Goal: Task Accomplishment & Management: Manage account settings

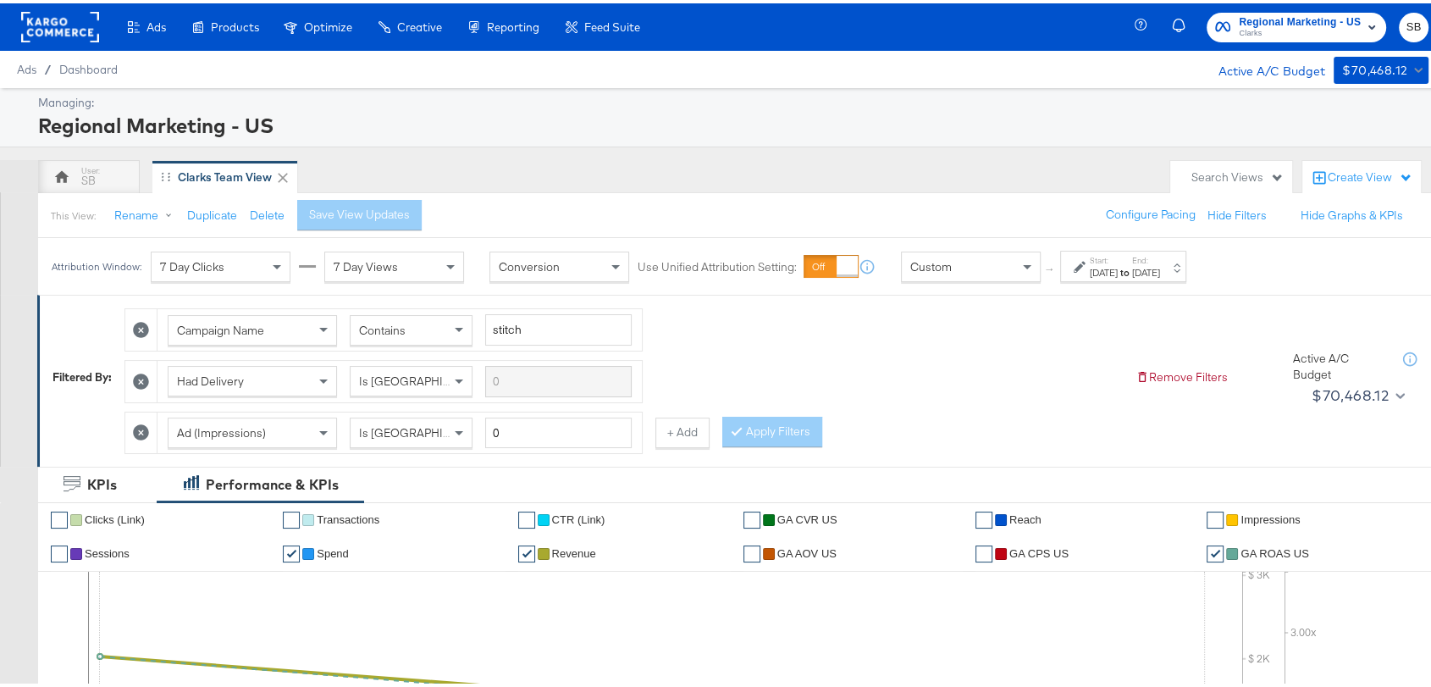
drag, startPoint x: 755, startPoint y: 250, endPoint x: 626, endPoint y: 144, distance: 166.7
click at [755, 250] on div "Attribution Window: 7 Day Clicks 7 Day Views Conversion Use Unified Attribution…" at bounding box center [463, 262] width 825 height 31
click at [1132, 268] on strong "to" at bounding box center [1125, 269] width 14 height 13
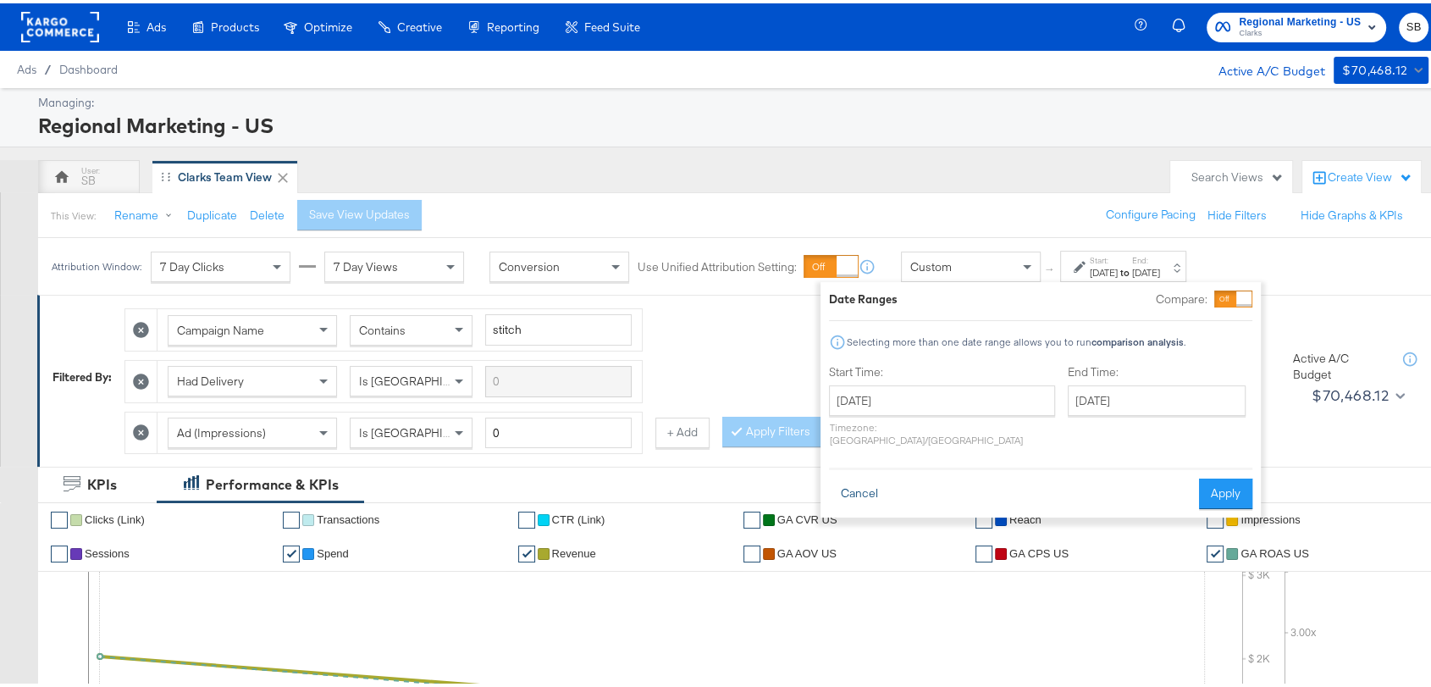
click at [865, 475] on button "Cancel" at bounding box center [859, 490] width 61 height 30
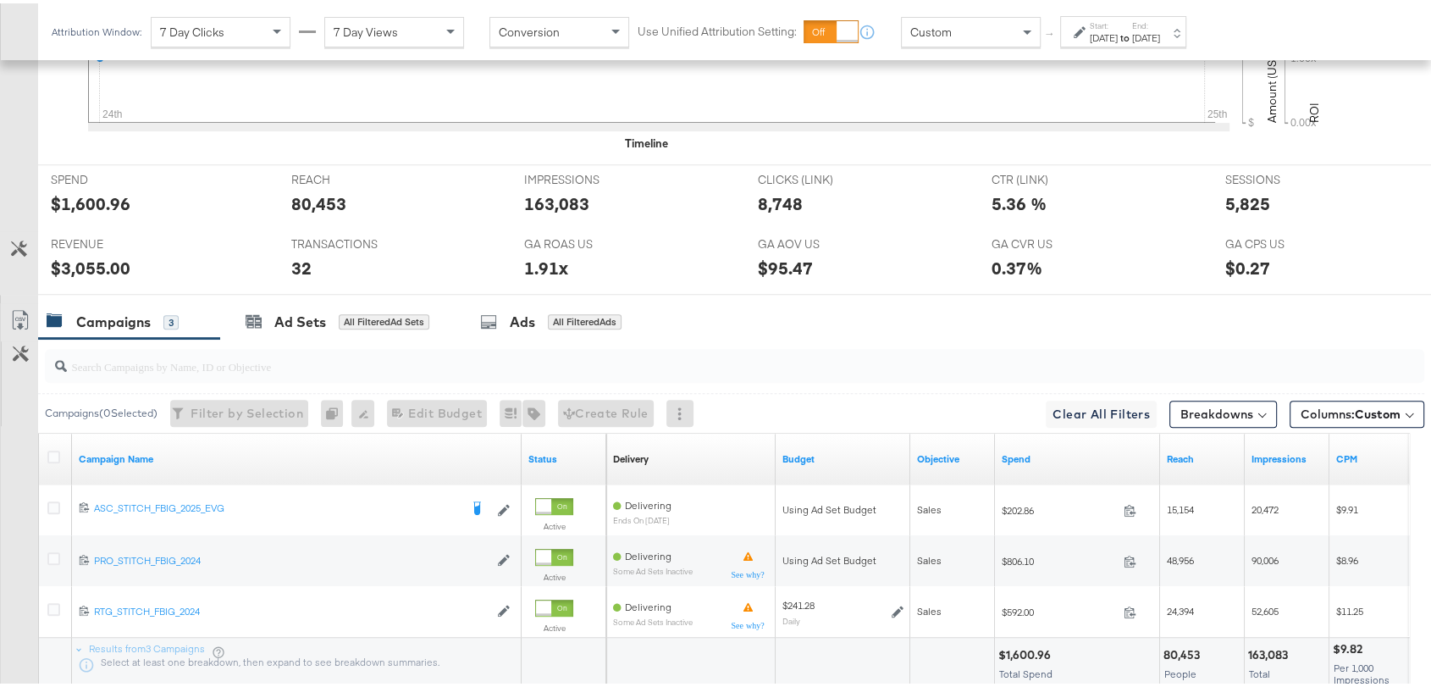
scroll to position [698, 0]
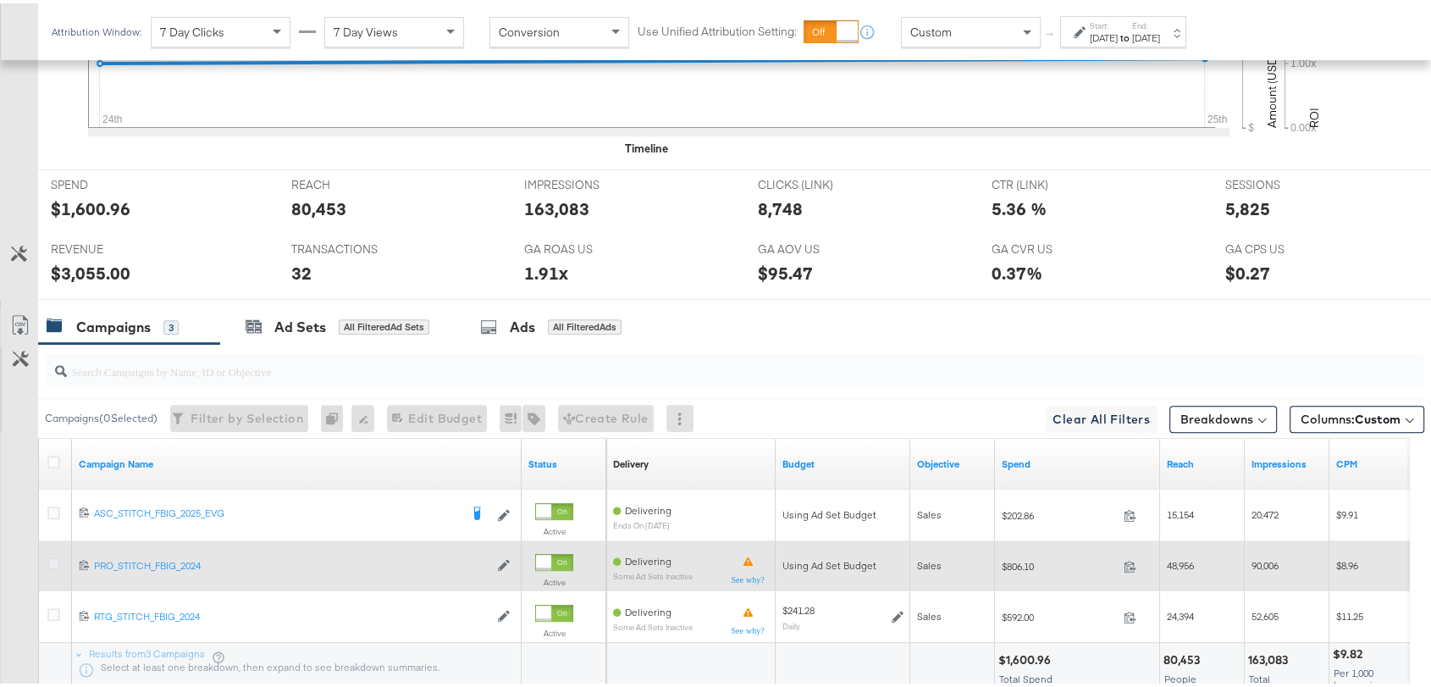
click at [52, 557] on icon at bounding box center [53, 560] width 13 height 13
click at [0, 0] on input "checkbox" at bounding box center [0, 0] width 0 height 0
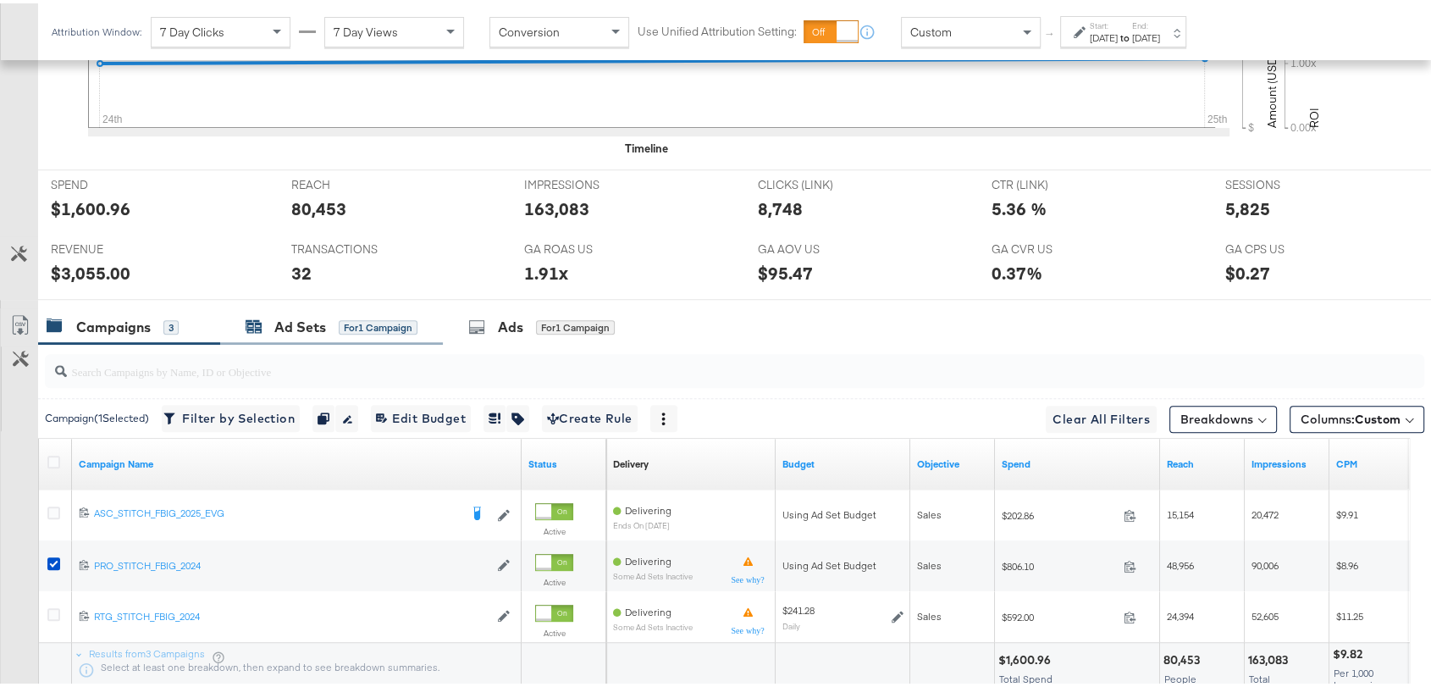
click at [286, 315] on div "Ad Sets" at bounding box center [300, 323] width 52 height 19
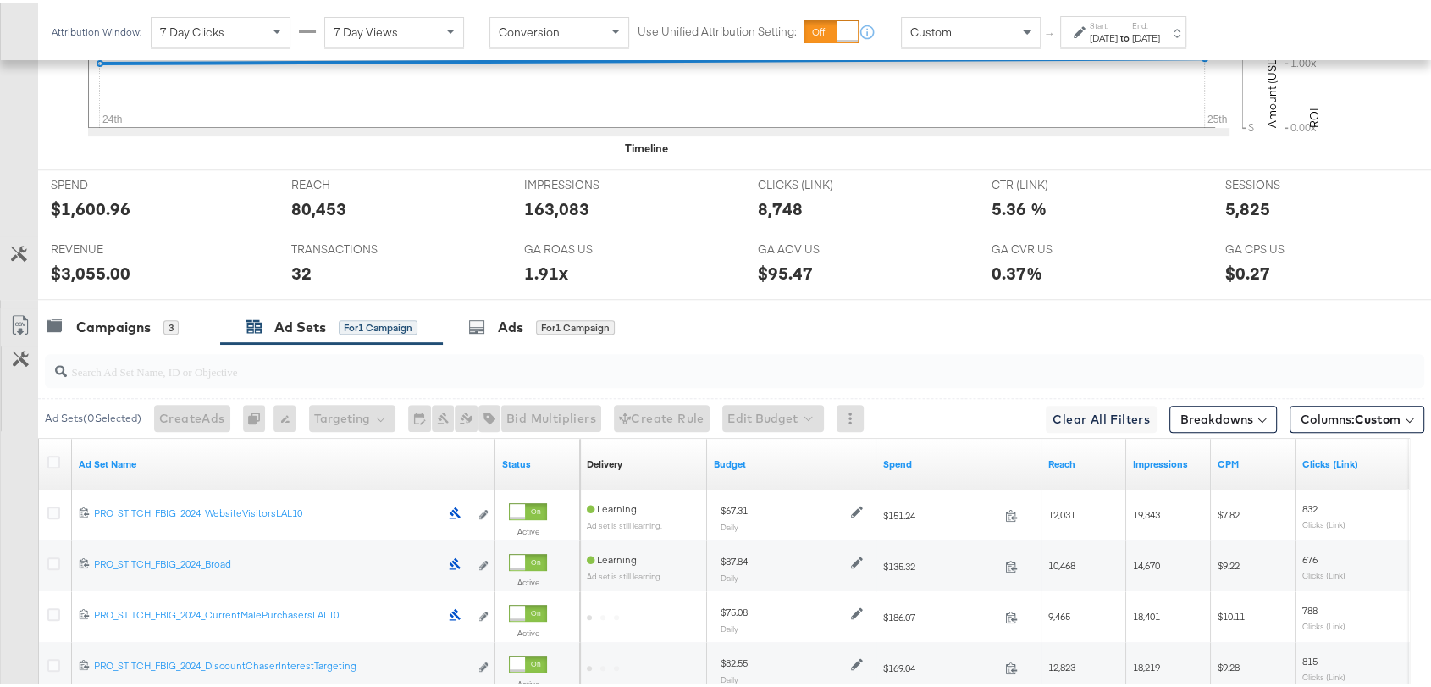
scroll to position [925, 0]
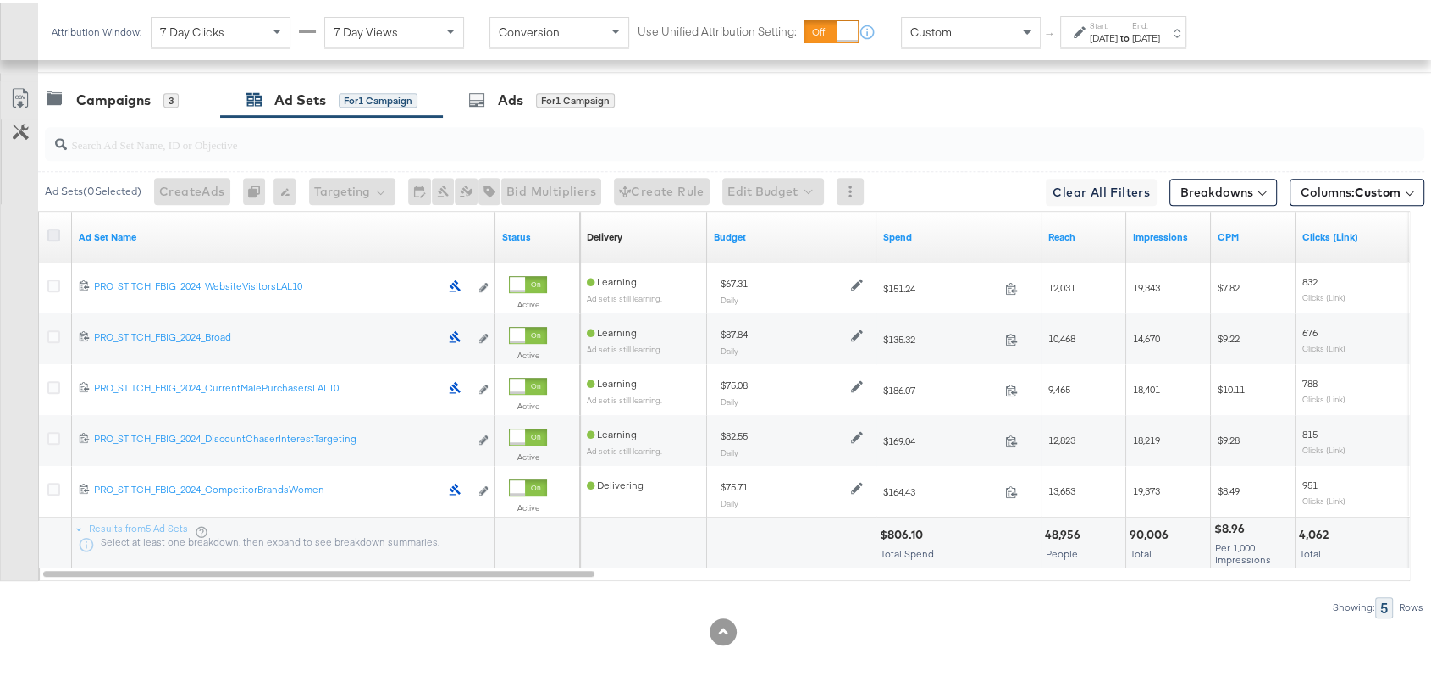
click at [50, 225] on icon at bounding box center [53, 231] width 13 height 13
click at [0, 0] on input "checkbox" at bounding box center [0, 0] width 0 height 0
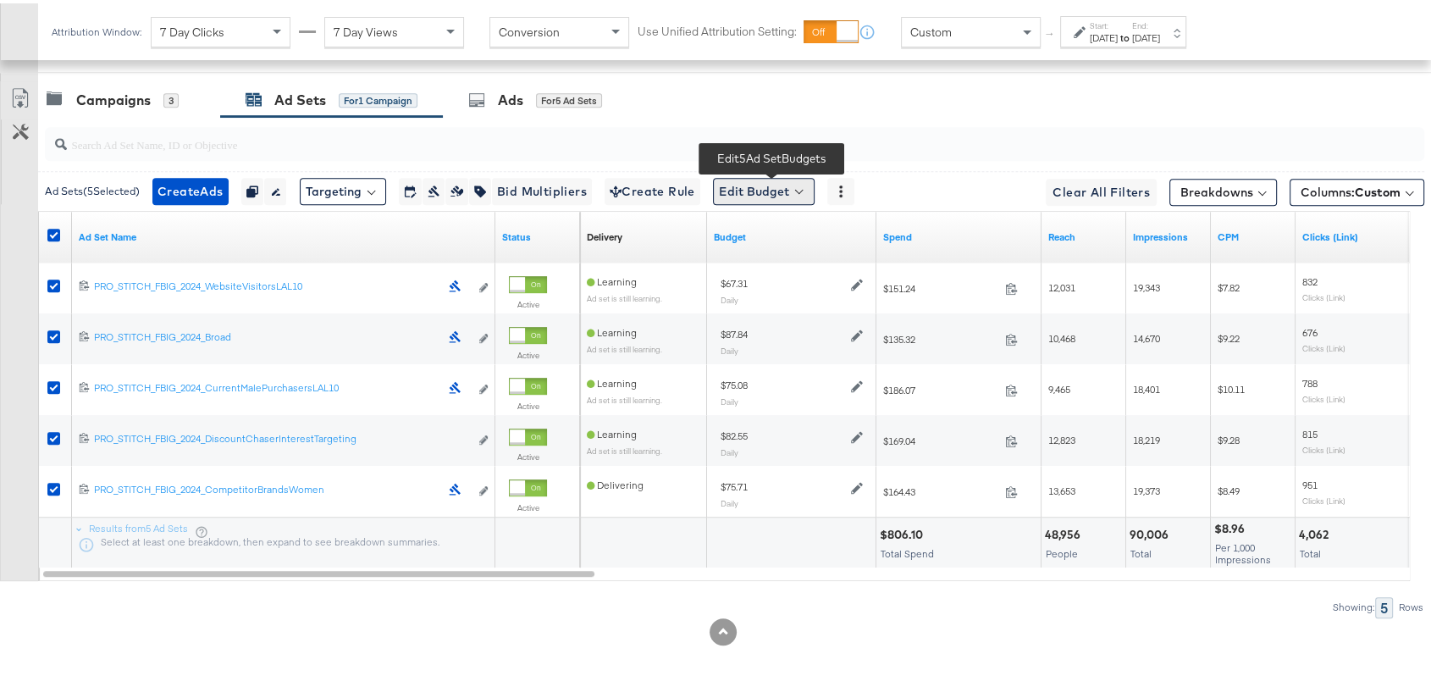
click at [762, 193] on button "Edit Budget" at bounding box center [764, 187] width 102 height 27
click at [774, 238] on span "Edit Ad Set Budget" at bounding box center [769, 232] width 97 height 22
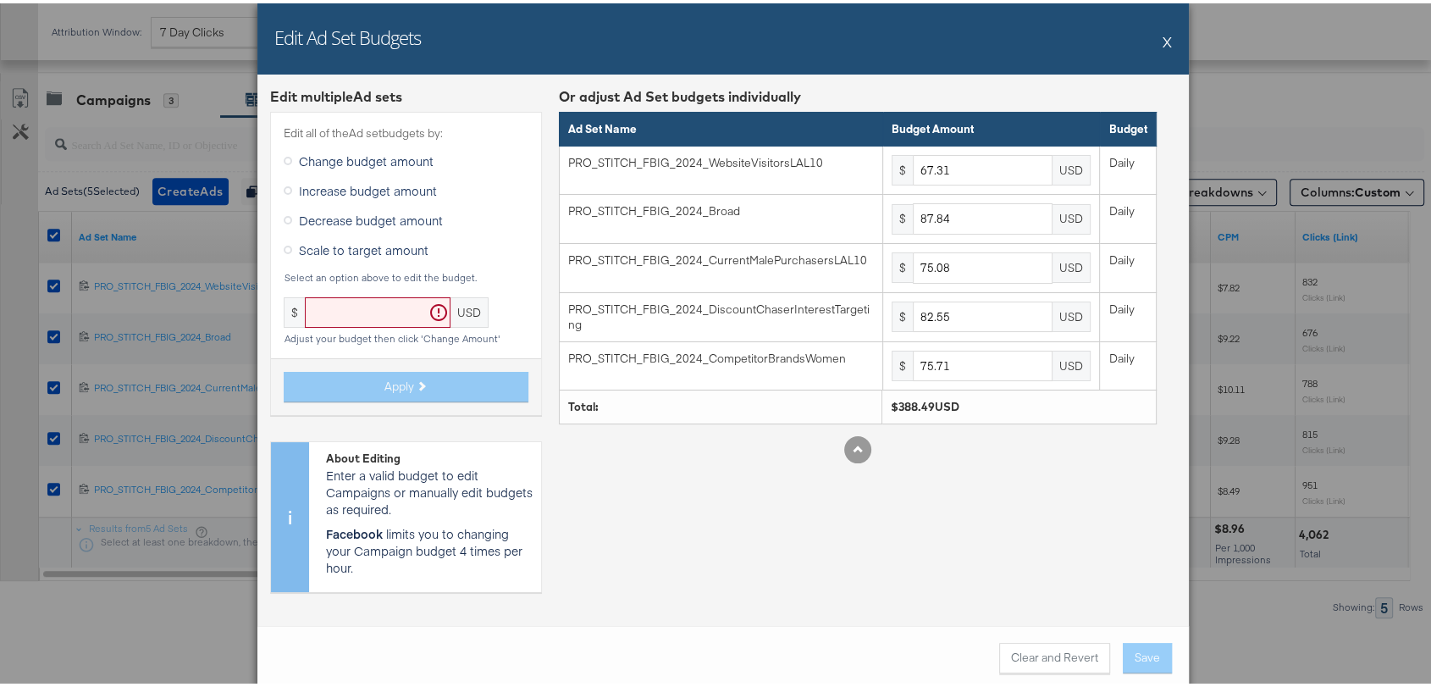
click at [774, 241] on td "PRO_STITCH_FBIG_2024_CurrentMalePurchasersLAL10" at bounding box center [721, 265] width 324 height 49
click at [1163, 30] on button "X" at bounding box center [1167, 38] width 9 height 34
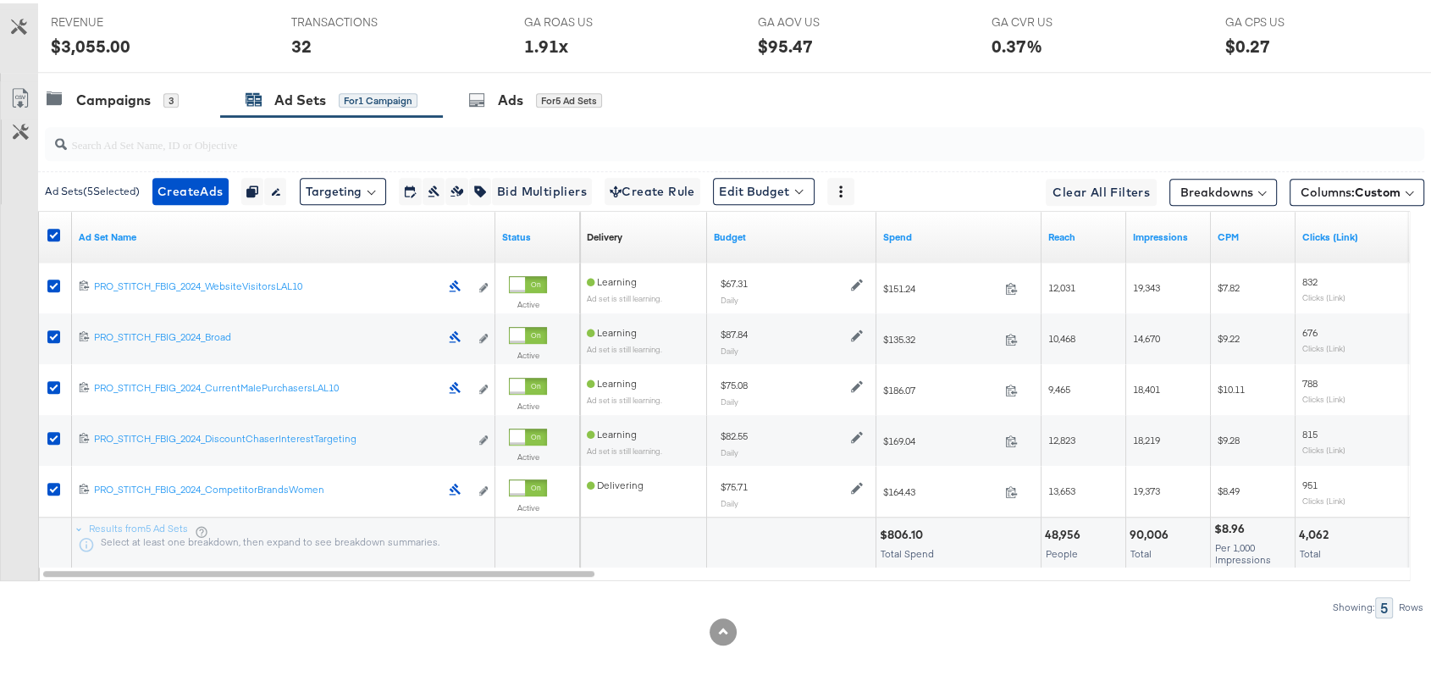
scroll to position [0, 0]
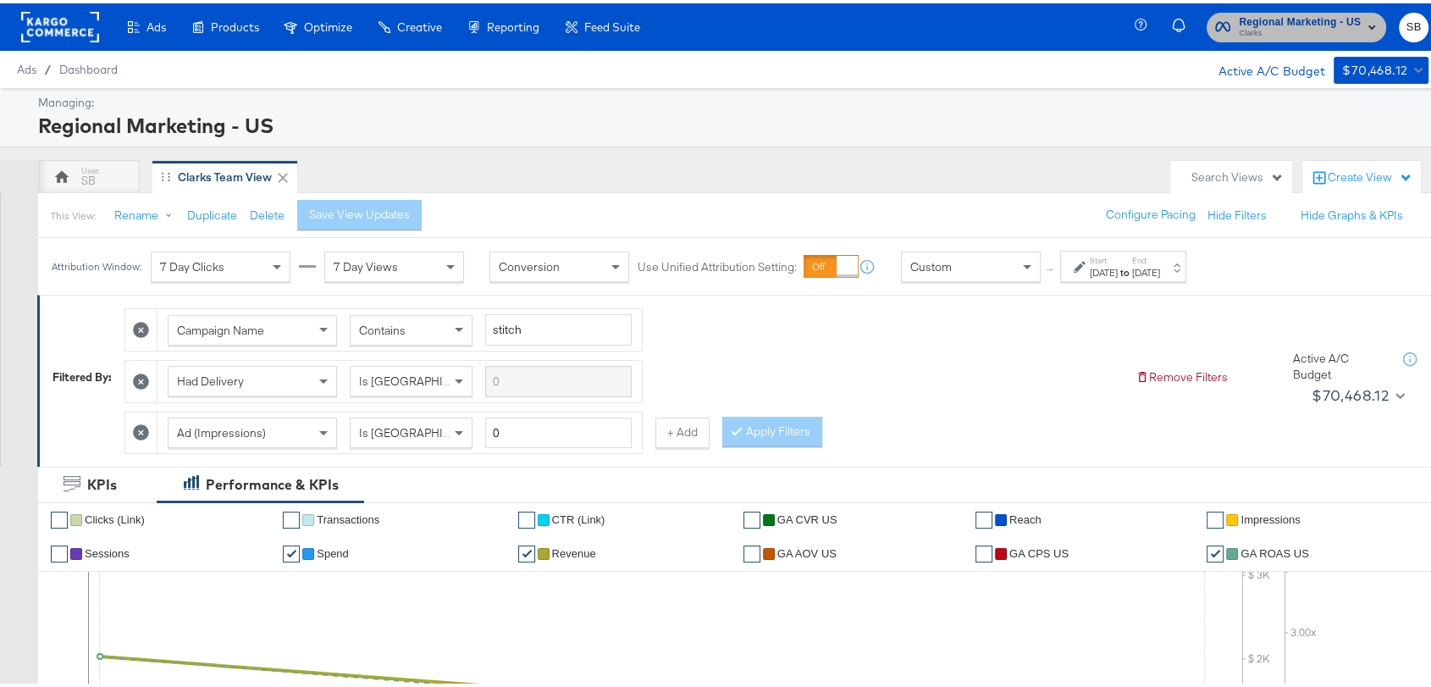
click at [1317, 29] on span "Clarks" at bounding box center [1300, 31] width 122 height 14
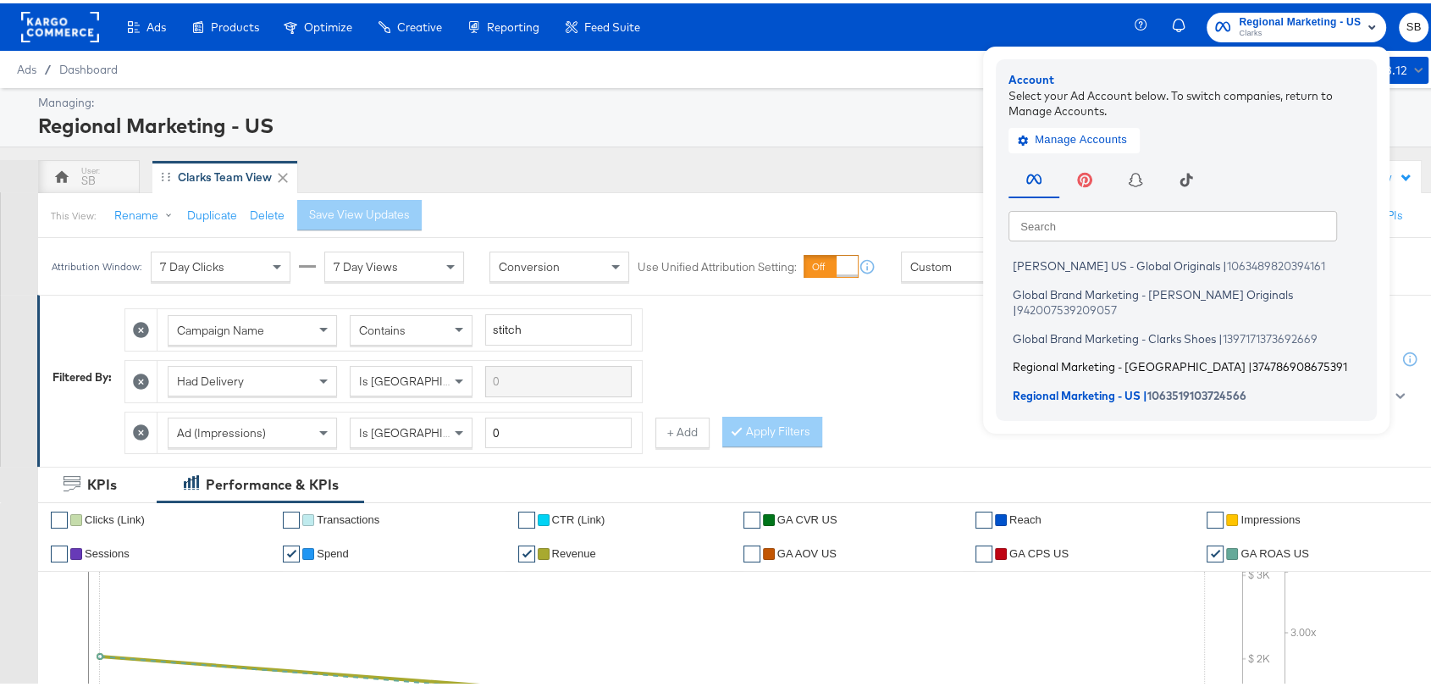
click at [1088, 357] on span "Regional Marketing - CA" at bounding box center [1129, 364] width 233 height 14
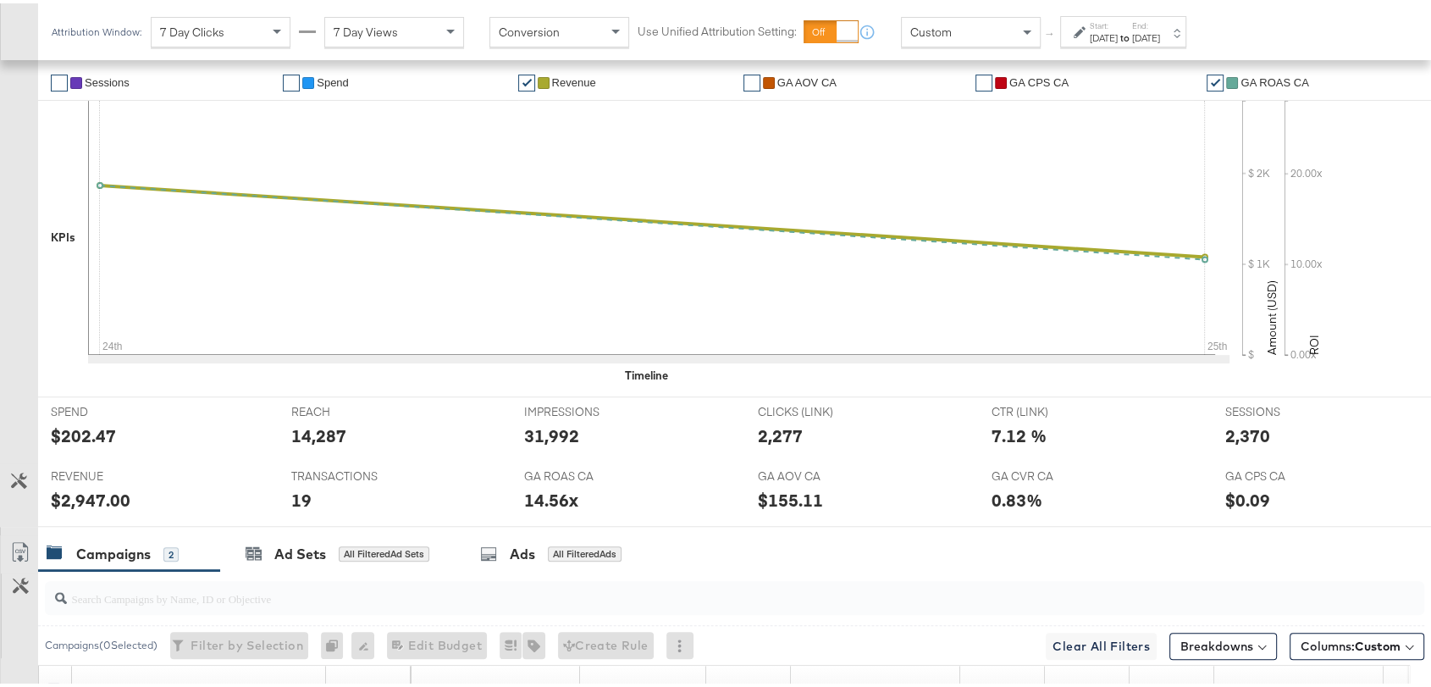
scroll to position [772, 0]
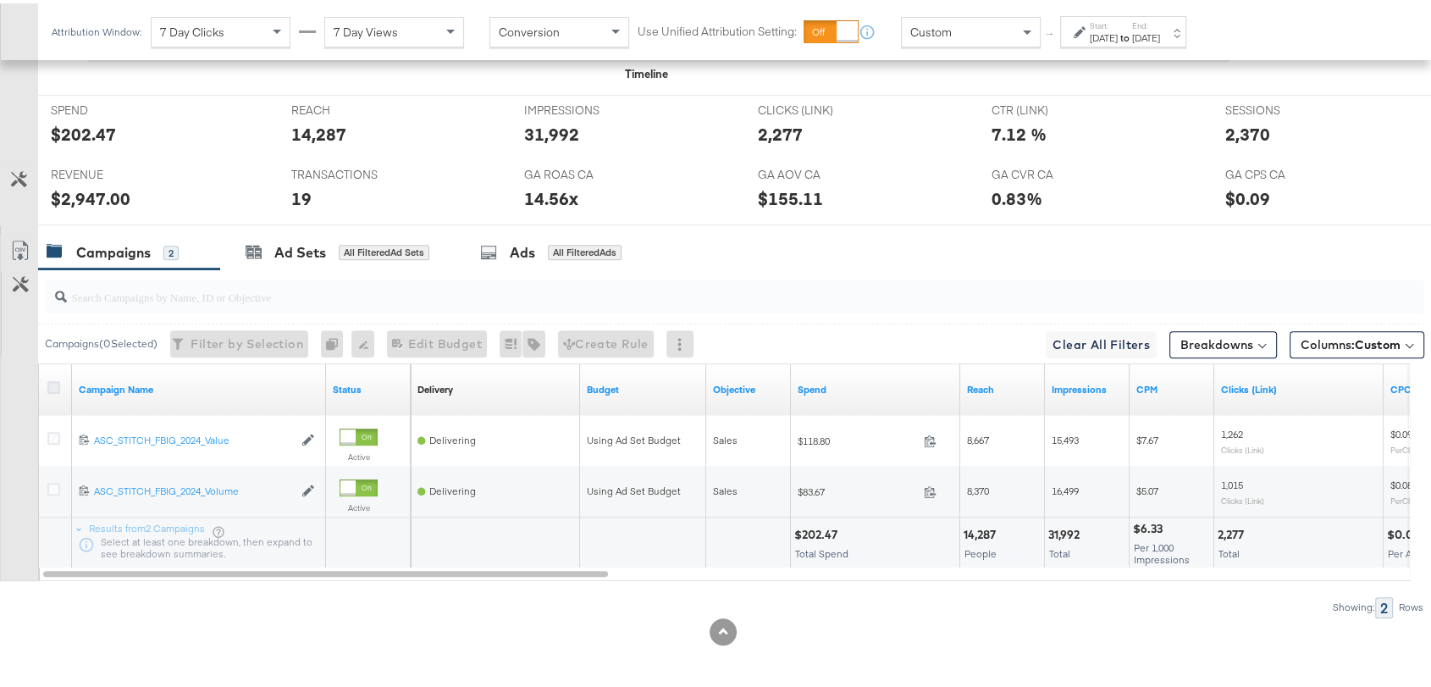
click at [49, 381] on icon at bounding box center [53, 384] width 13 height 13
click at [0, 0] on input "checkbox" at bounding box center [0, 0] width 0 height 0
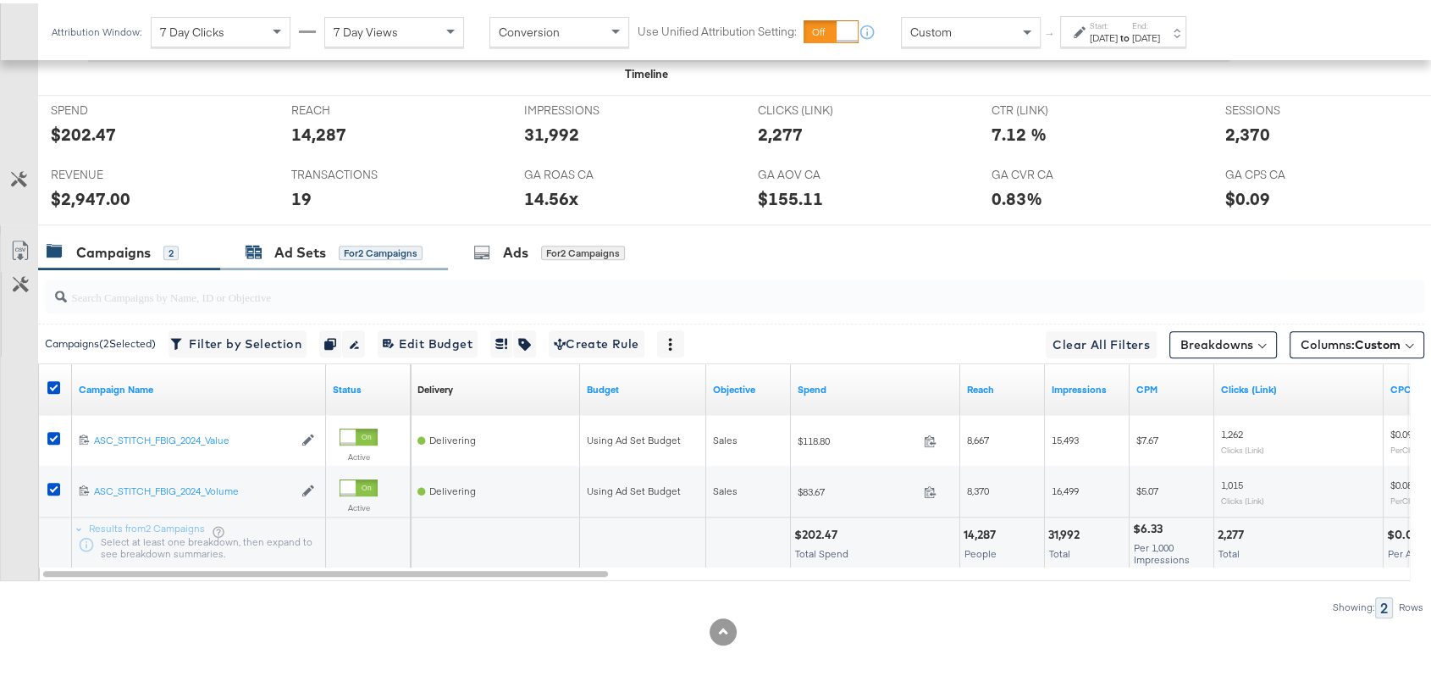
click at [290, 243] on div "Ad Sets" at bounding box center [300, 249] width 52 height 19
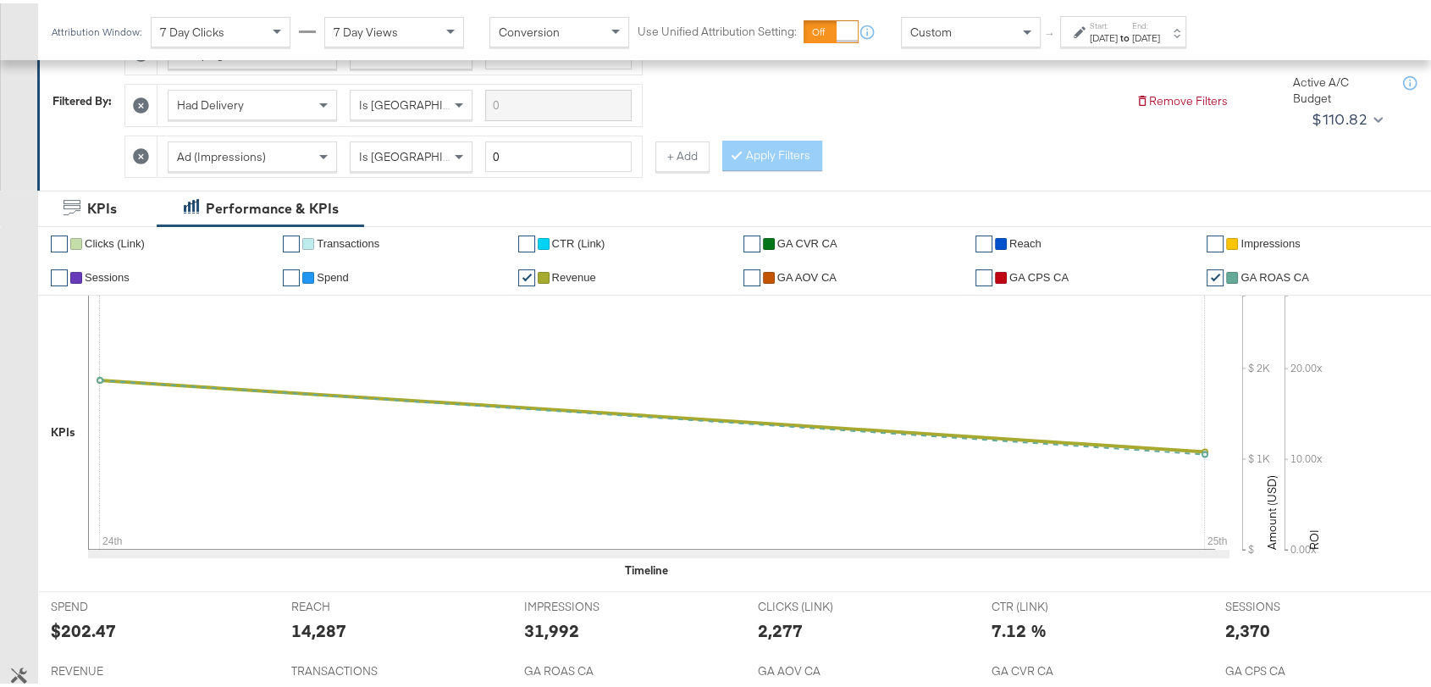
scroll to position [0, 0]
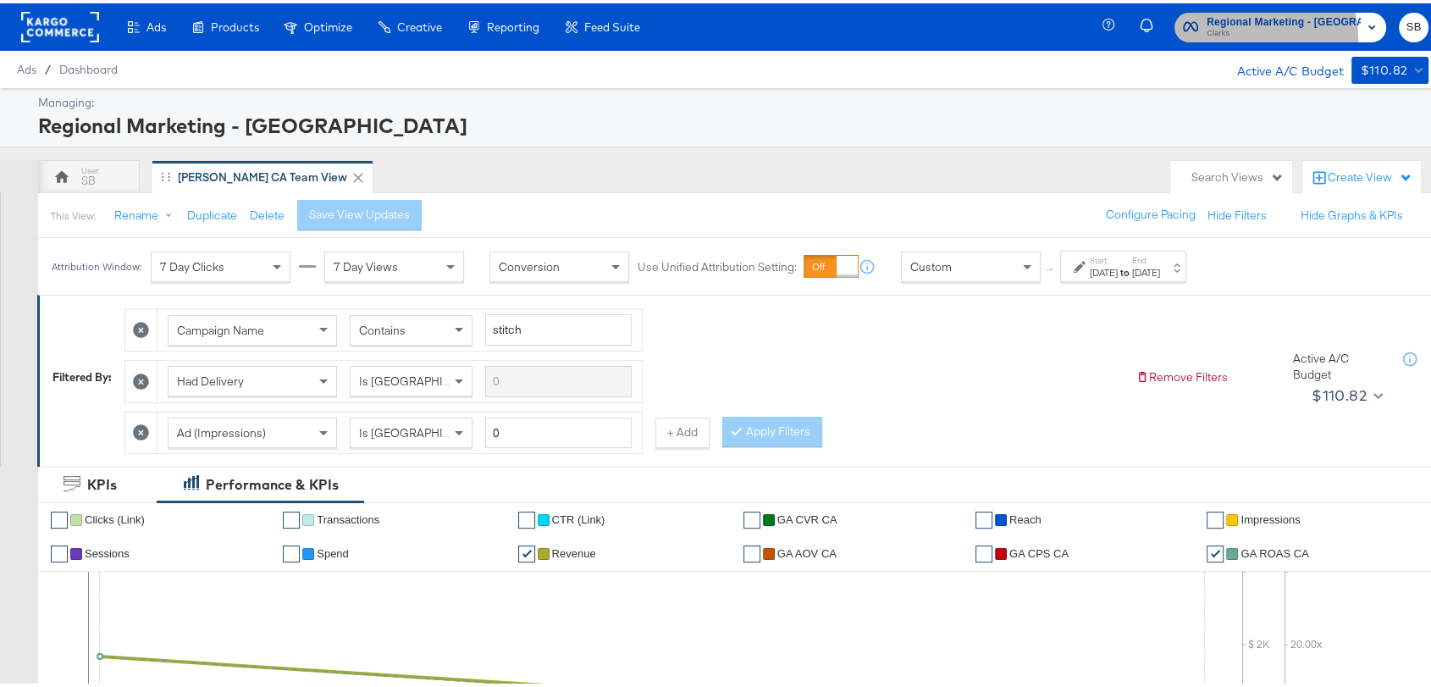
click at [1273, 34] on span "Clarks" at bounding box center [1284, 31] width 154 height 14
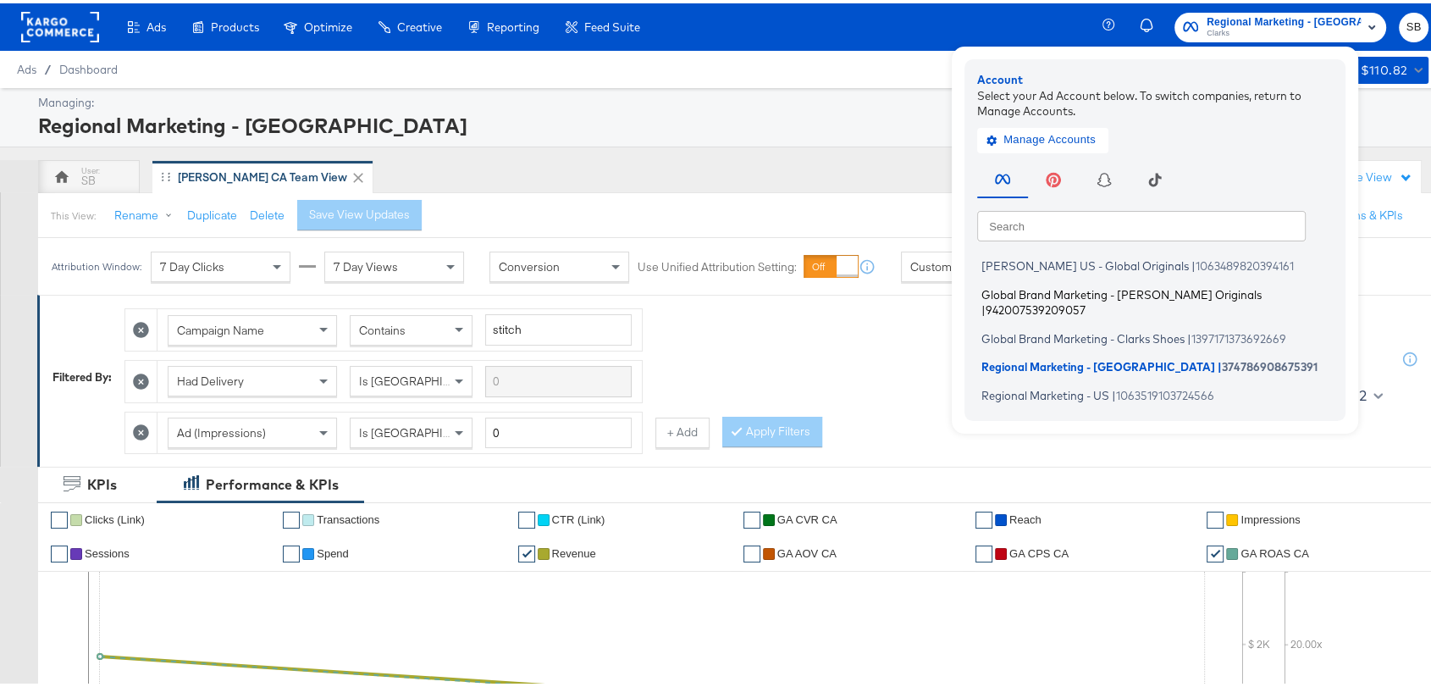
click at [1091, 295] on span "Global Brand Marketing - Clarks Originals" at bounding box center [1122, 291] width 280 height 14
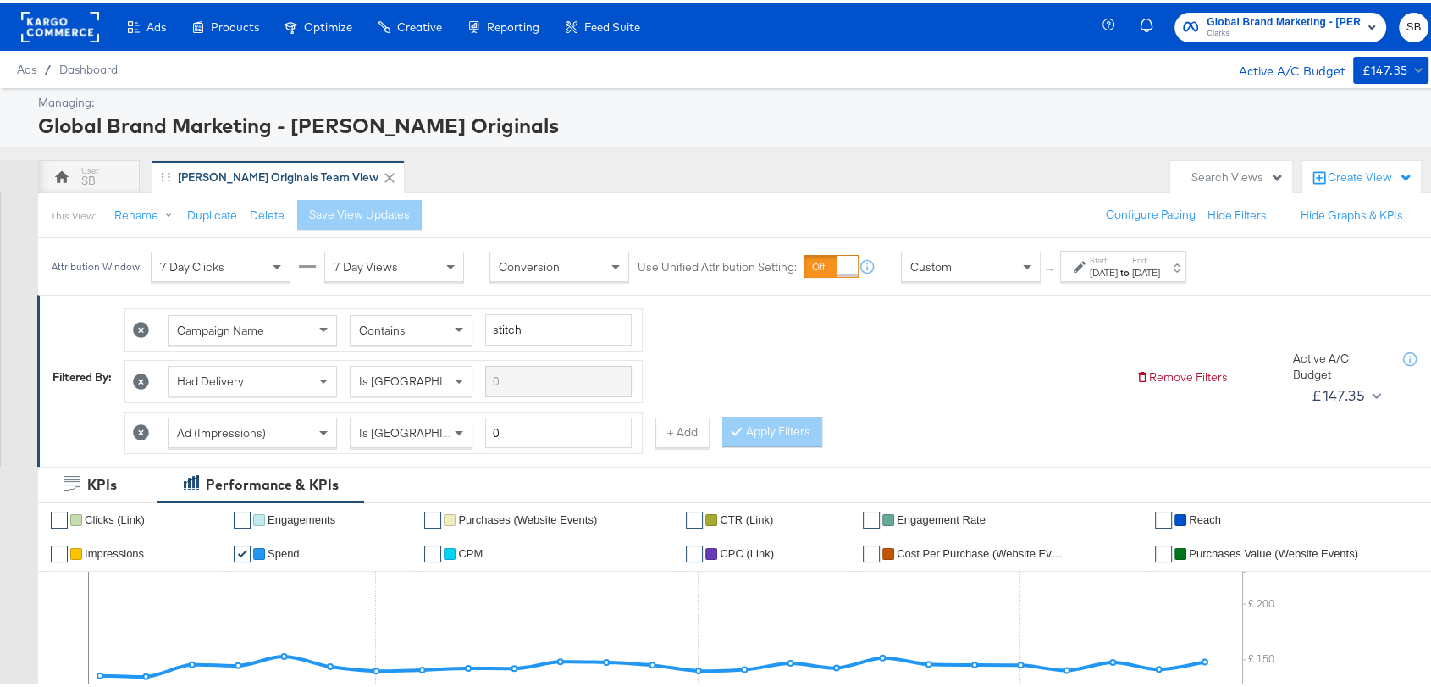
click at [1160, 266] on div "[DATE]" at bounding box center [1146, 270] width 28 height 14
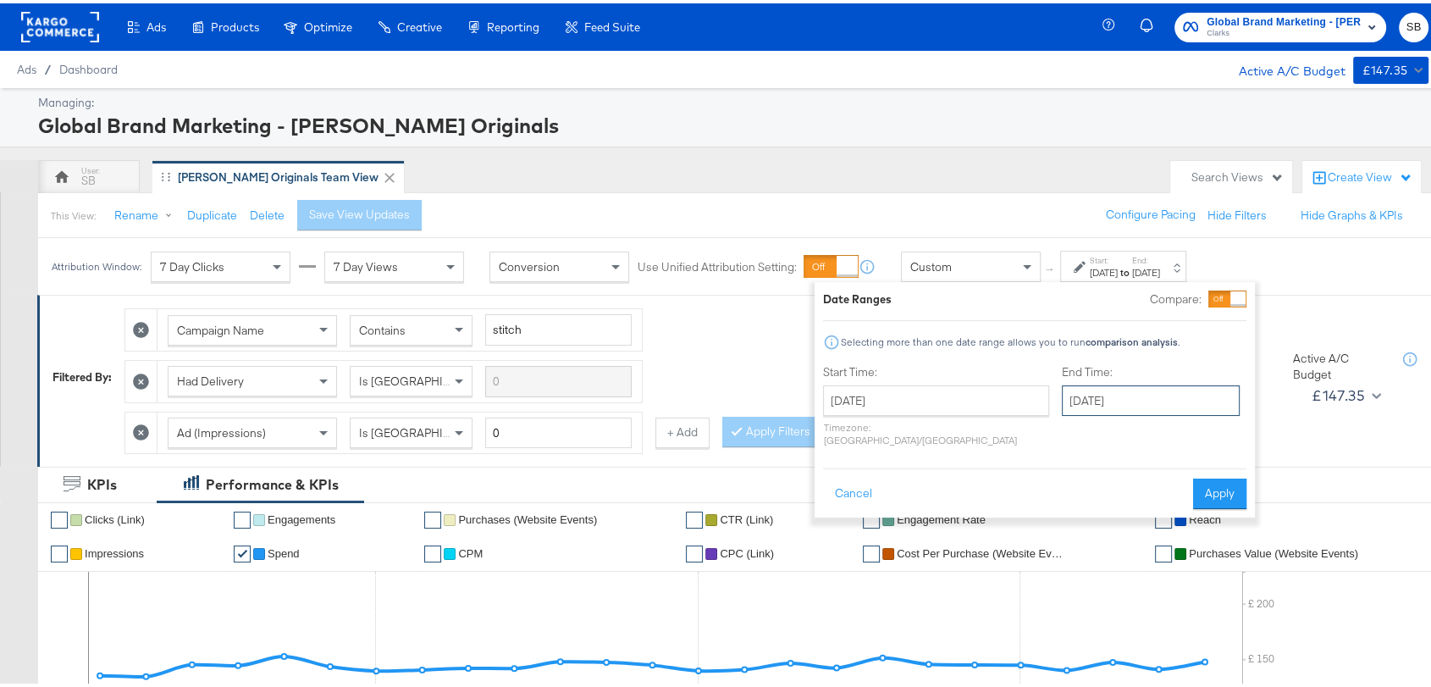
click at [1090, 387] on input "[DATE]" at bounding box center [1151, 397] width 178 height 30
click at [860, 475] on button "Cancel" at bounding box center [853, 490] width 61 height 30
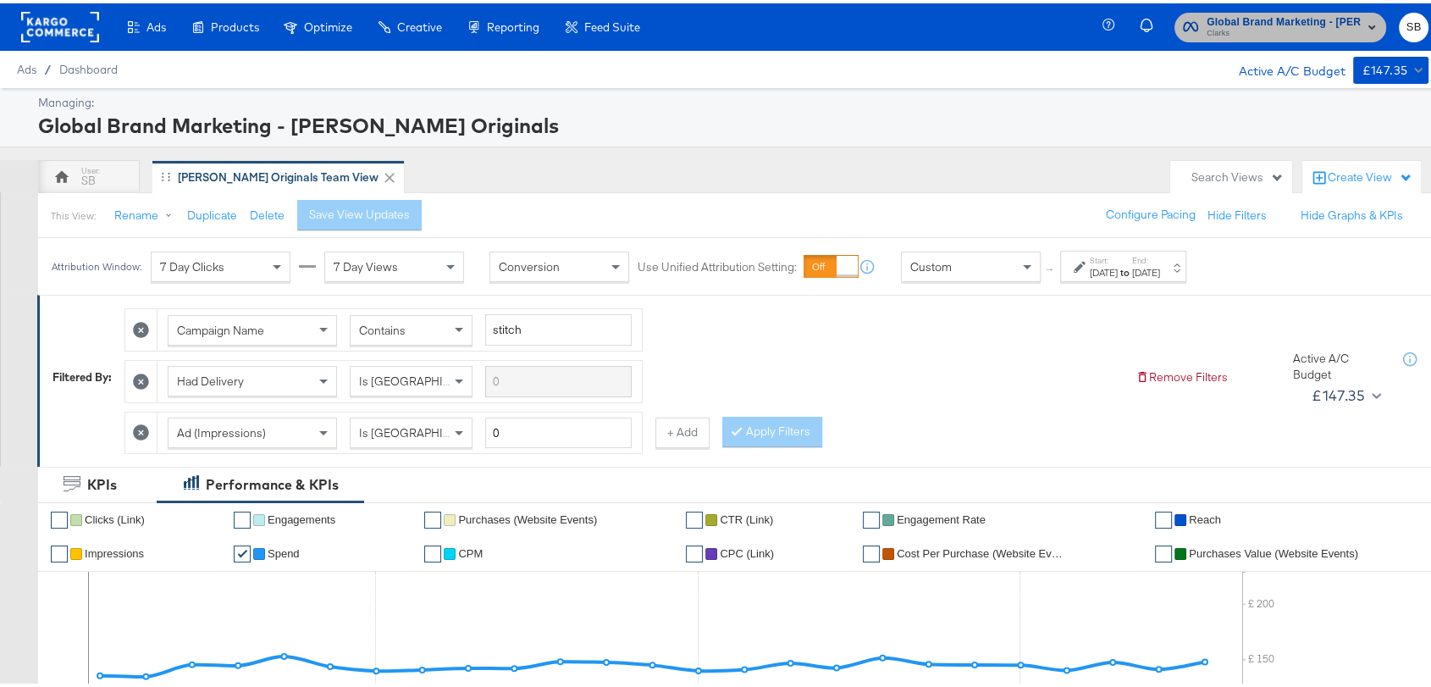
click at [1276, 24] on span "Clarks" at bounding box center [1284, 31] width 154 height 14
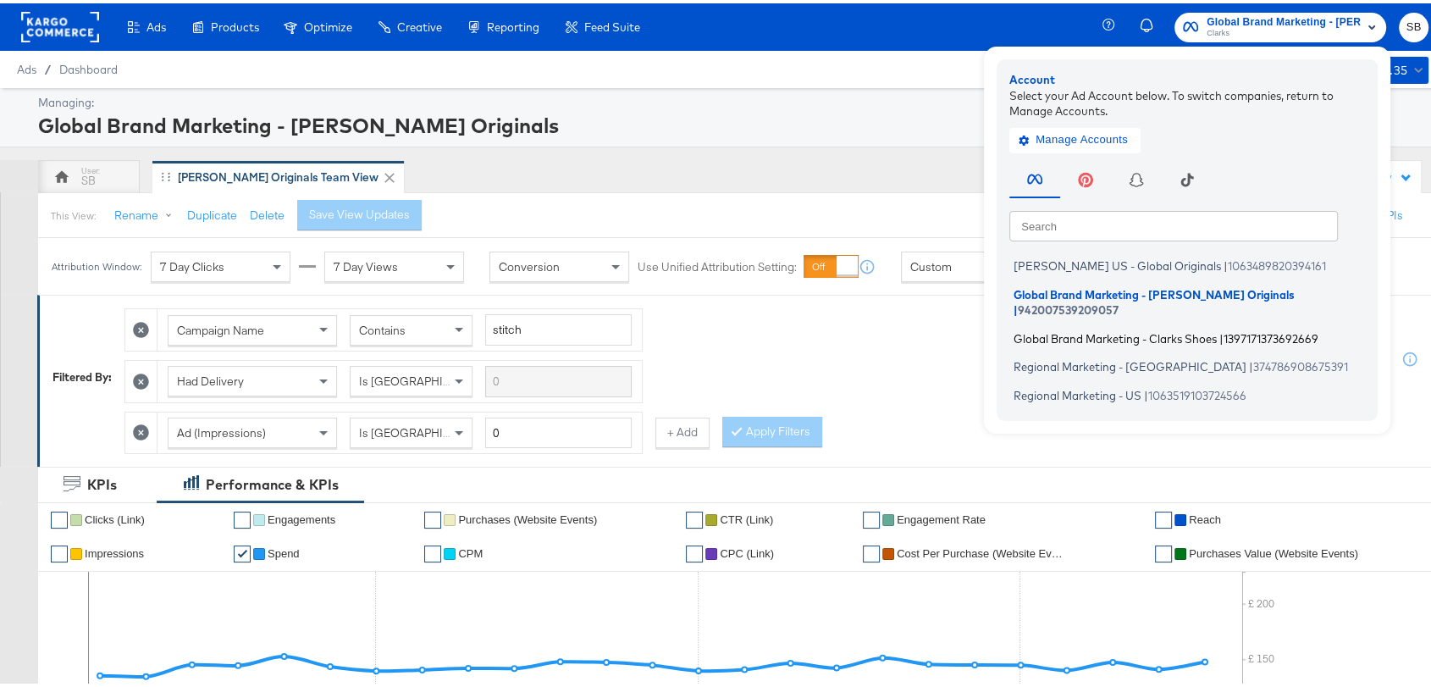
click at [1088, 328] on span "Global Brand Marketing - Clarks Shoes" at bounding box center [1115, 335] width 203 height 14
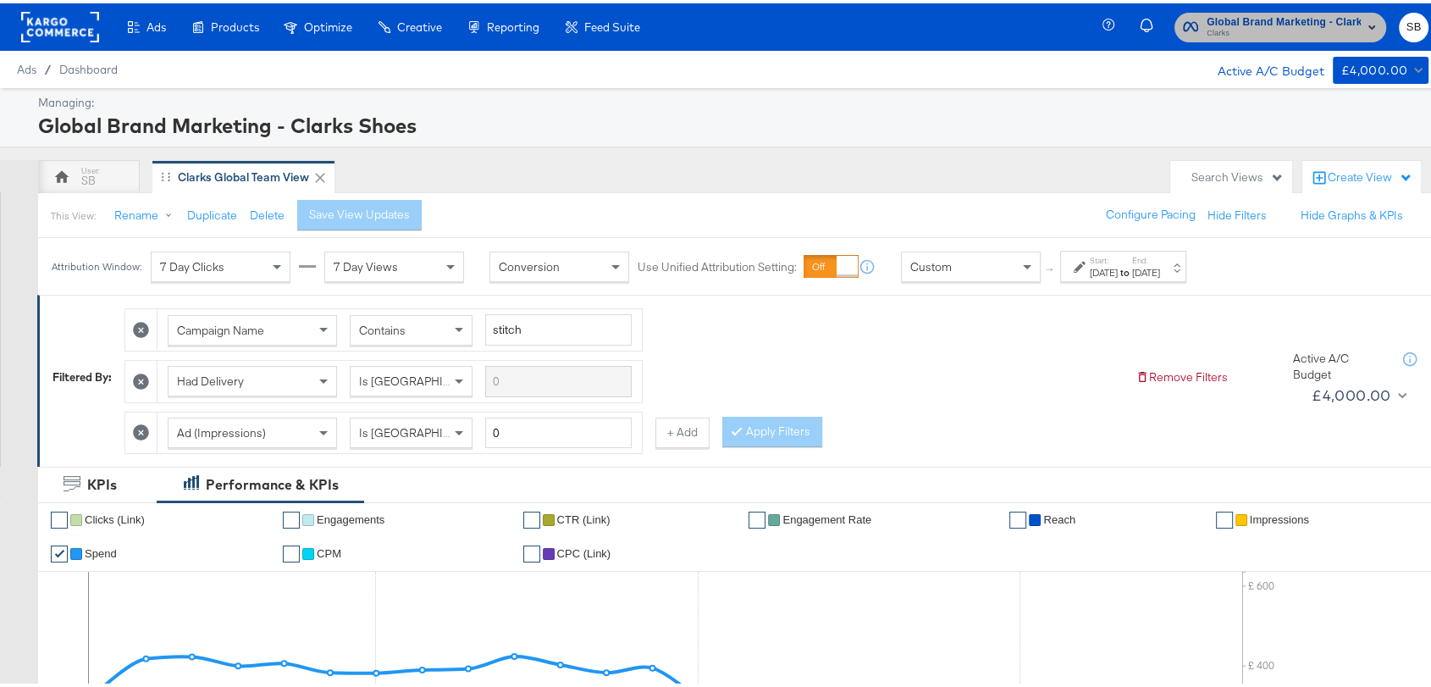
click at [1248, 16] on span "Global Brand Marketing - Clarks Shoes" at bounding box center [1284, 19] width 154 height 18
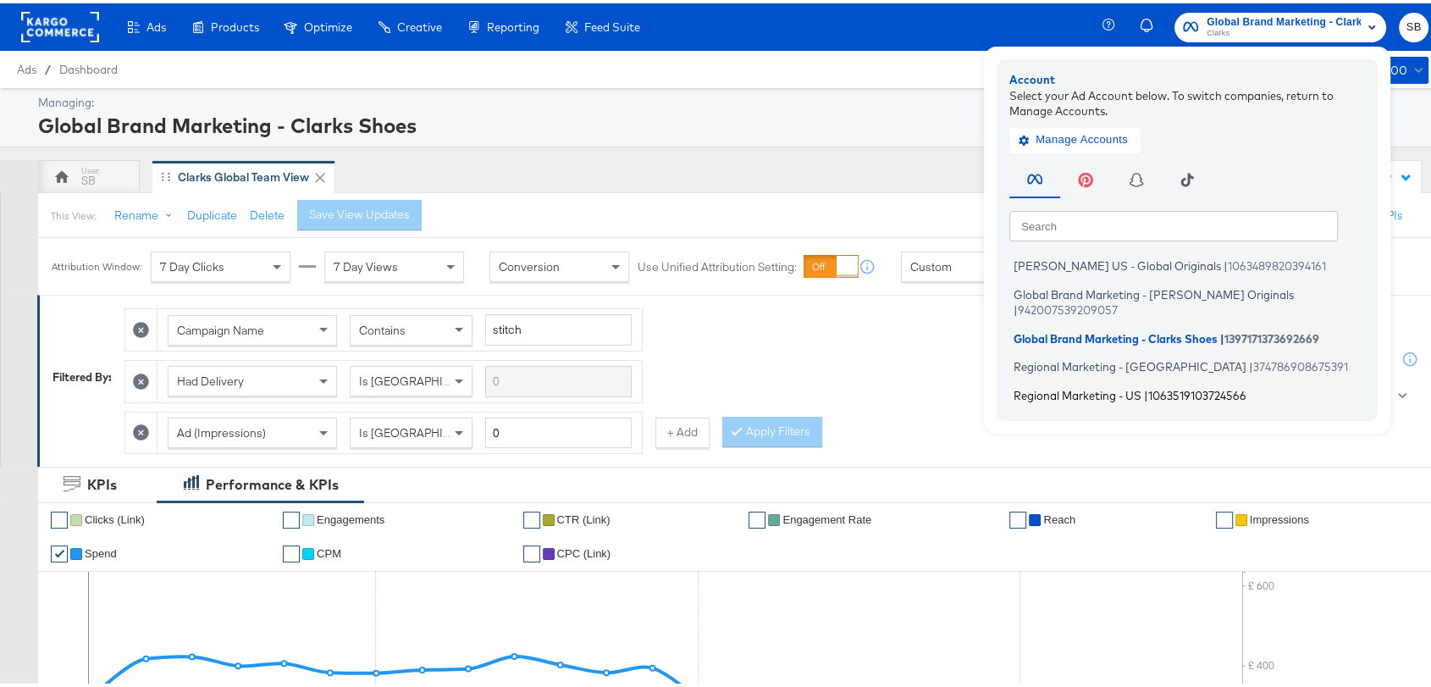
click at [1044, 385] on span "Regional Marketing - US" at bounding box center [1078, 392] width 128 height 14
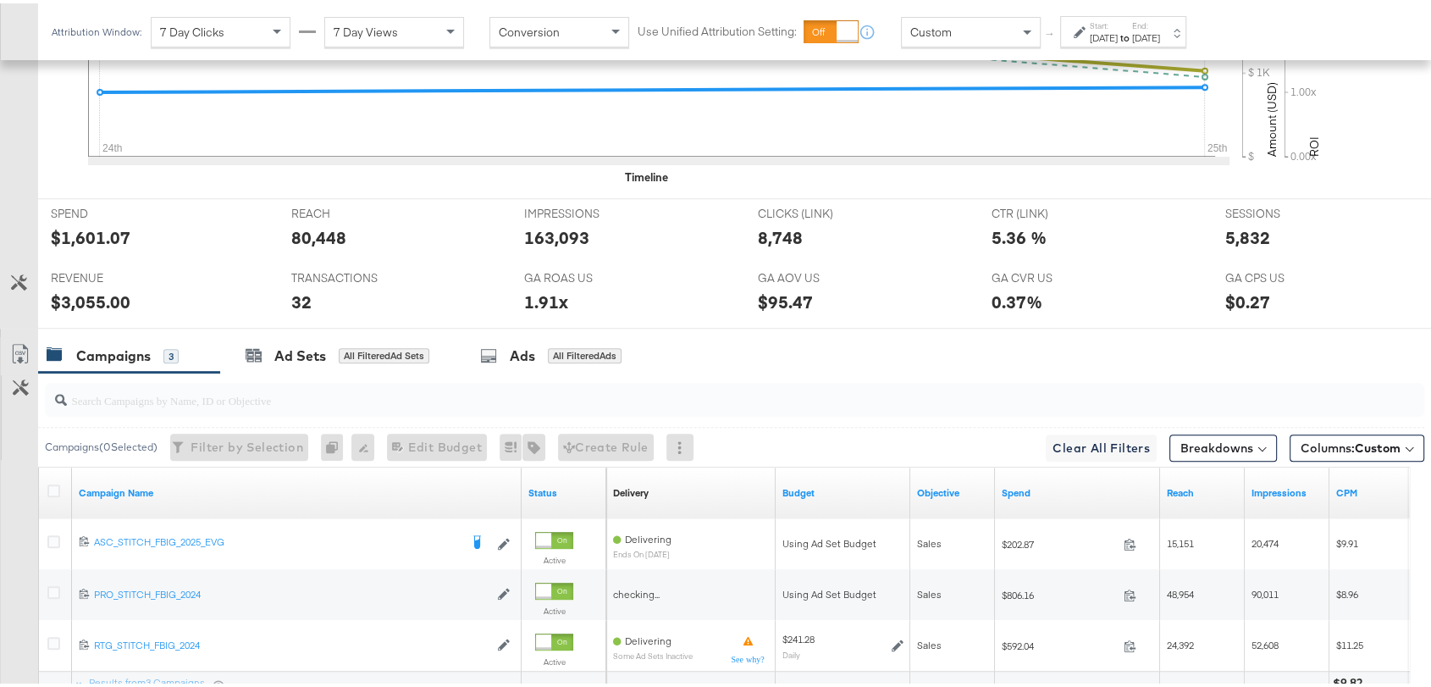
scroll to position [823, 0]
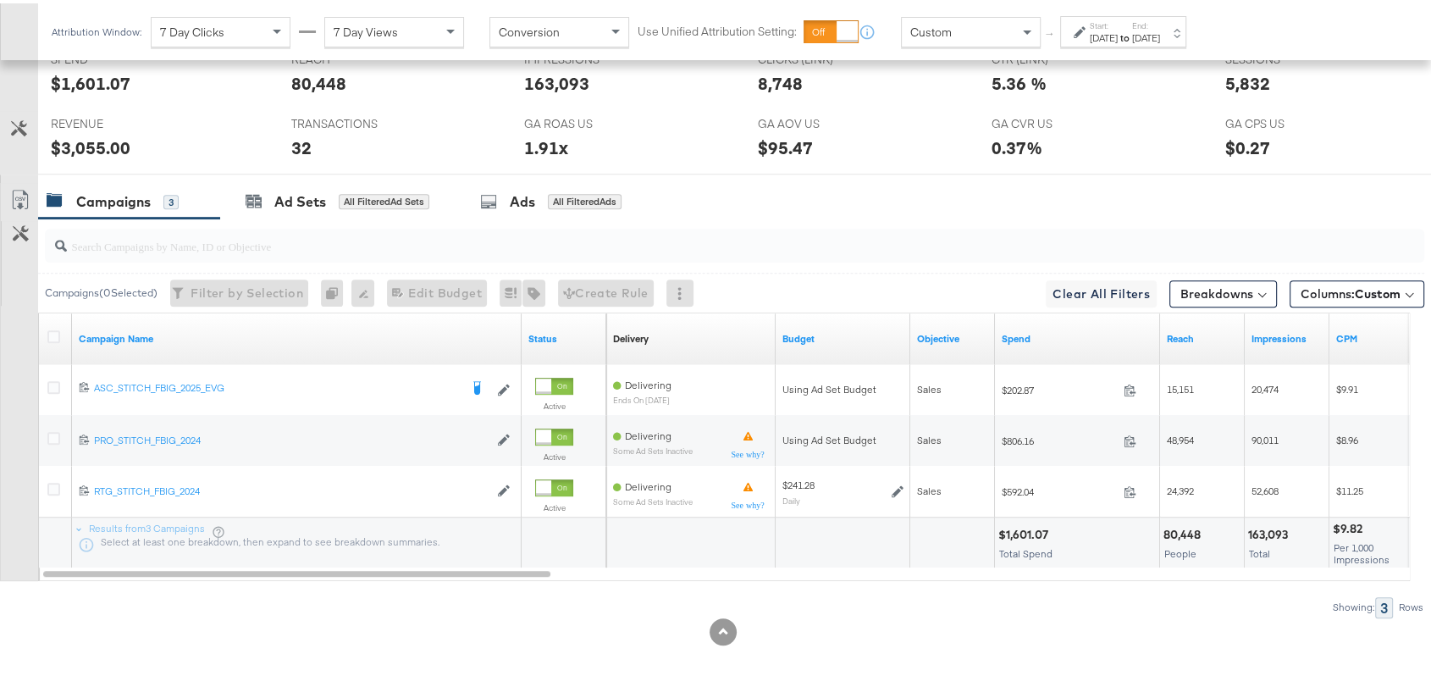
click at [1118, 36] on div "[DATE]" at bounding box center [1104, 35] width 28 height 14
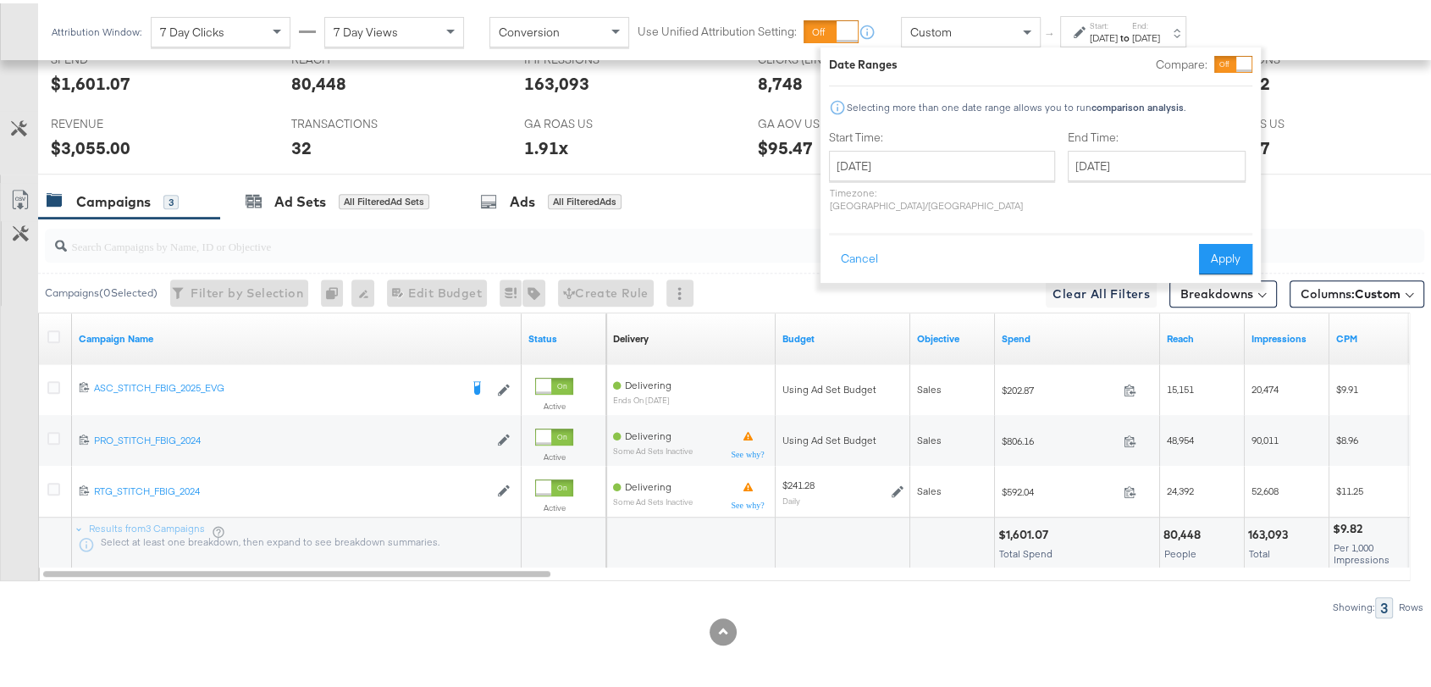
click at [860, 617] on div at bounding box center [723, 628] width 1446 height 27
click at [853, 241] on button "Cancel" at bounding box center [859, 256] width 61 height 30
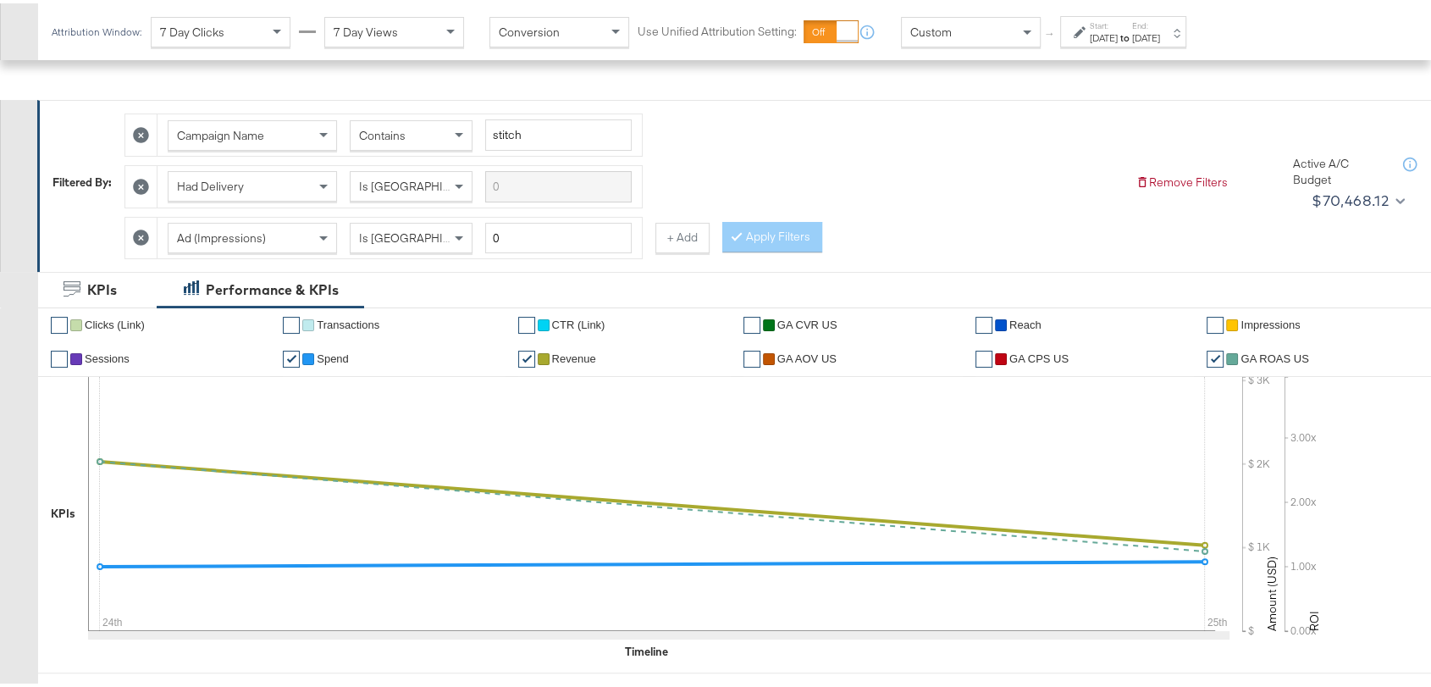
scroll to position [51, 0]
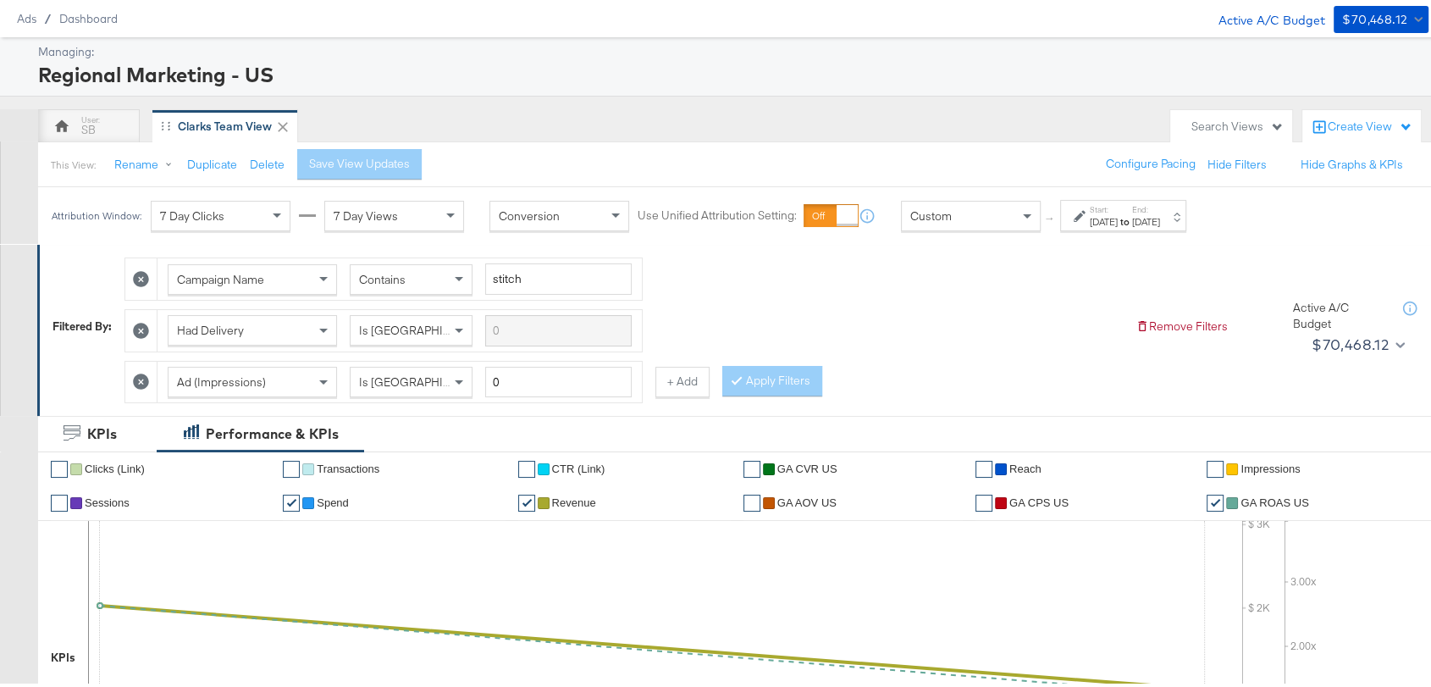
click at [1160, 204] on label "End:" at bounding box center [1146, 206] width 28 height 11
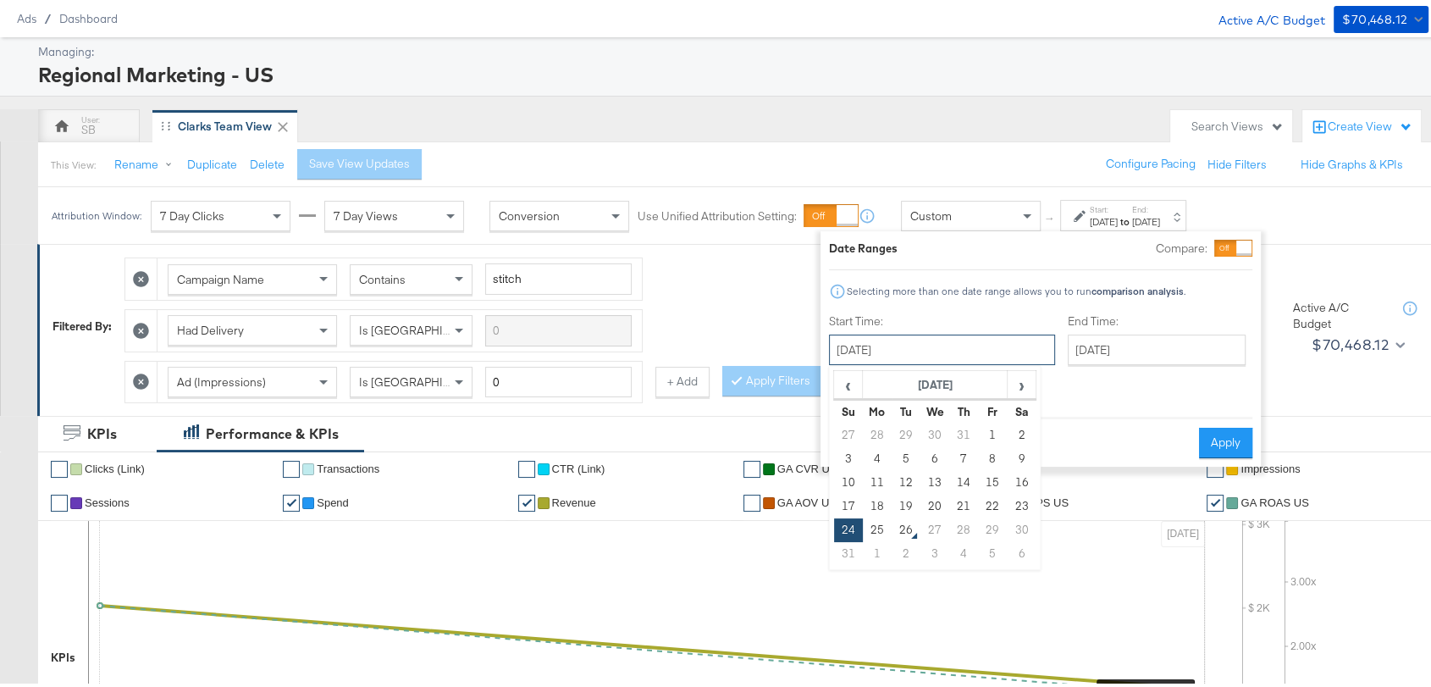
click at [927, 340] on input "August 24th 2025" at bounding box center [942, 346] width 226 height 30
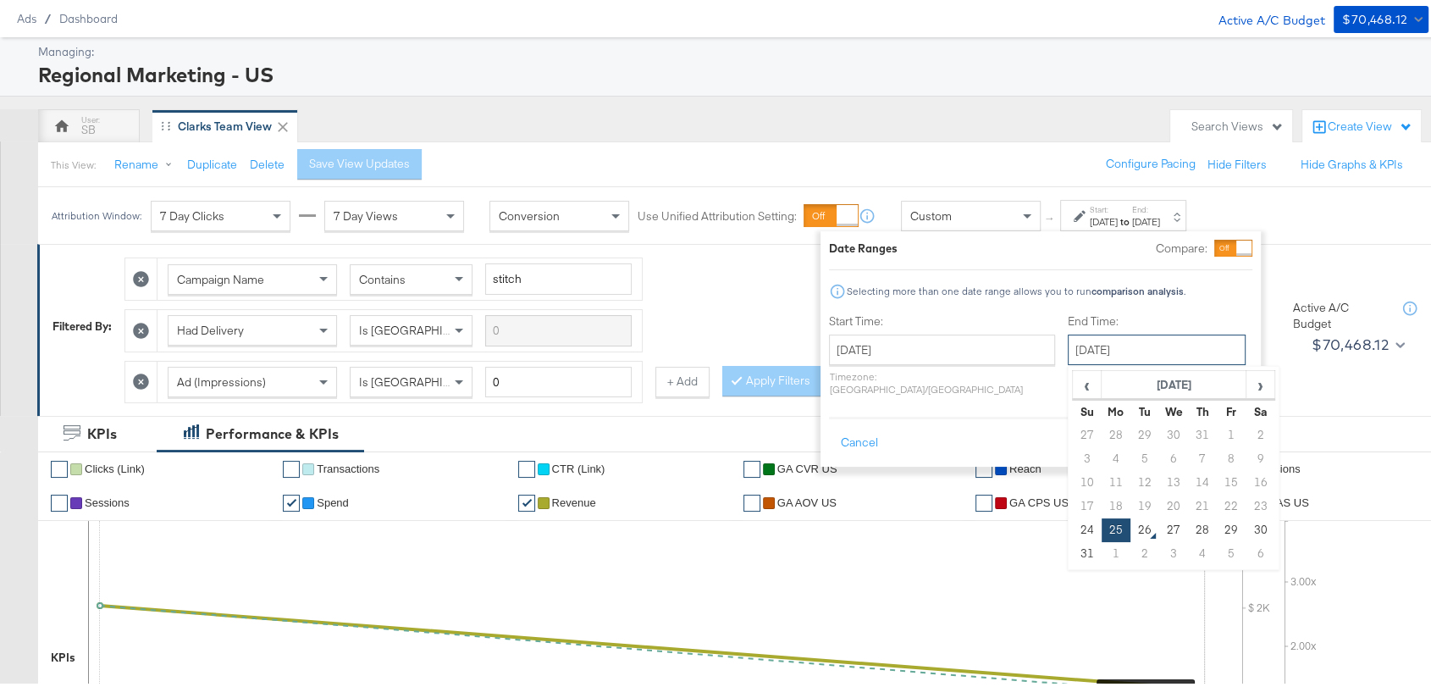
click at [1068, 354] on input "[DATE]" at bounding box center [1157, 346] width 178 height 30
click at [1073, 525] on td "24" at bounding box center [1087, 527] width 29 height 24
type input "[DATE]"
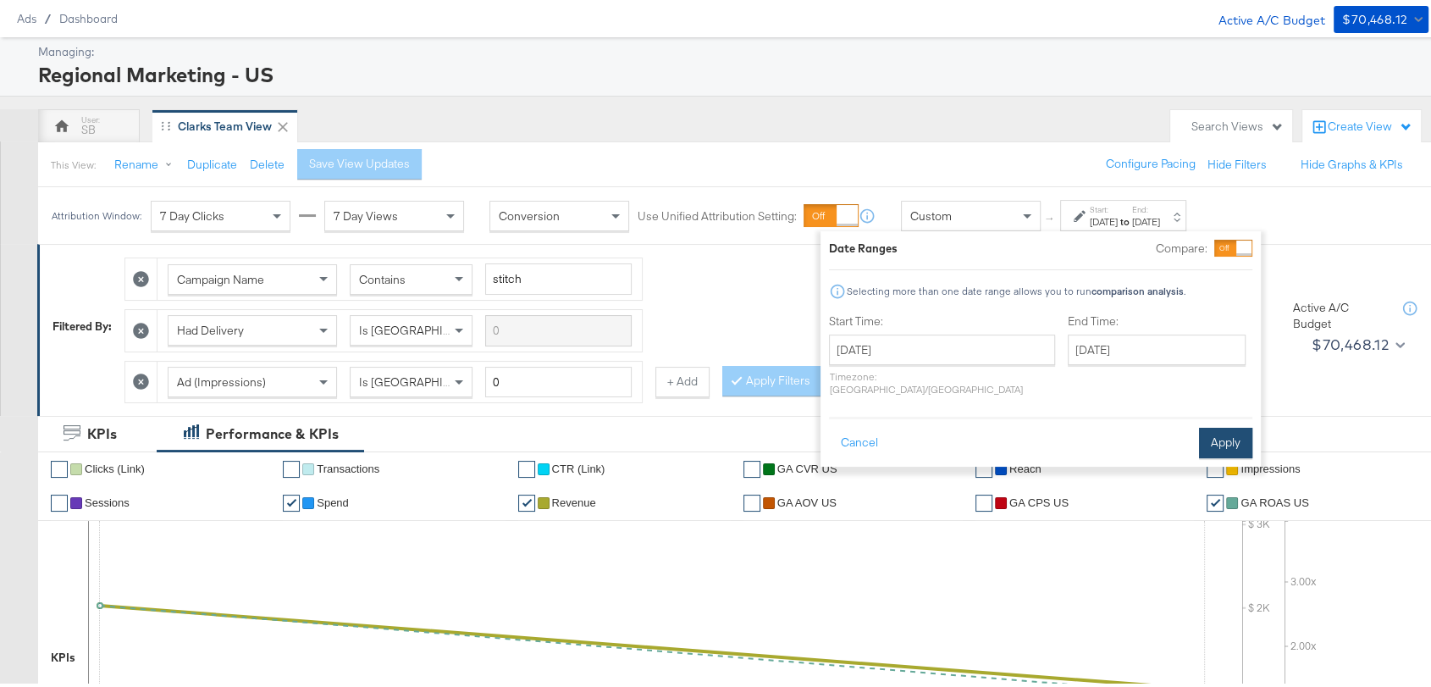
click at [1224, 429] on button "Apply" at bounding box center [1225, 439] width 53 height 30
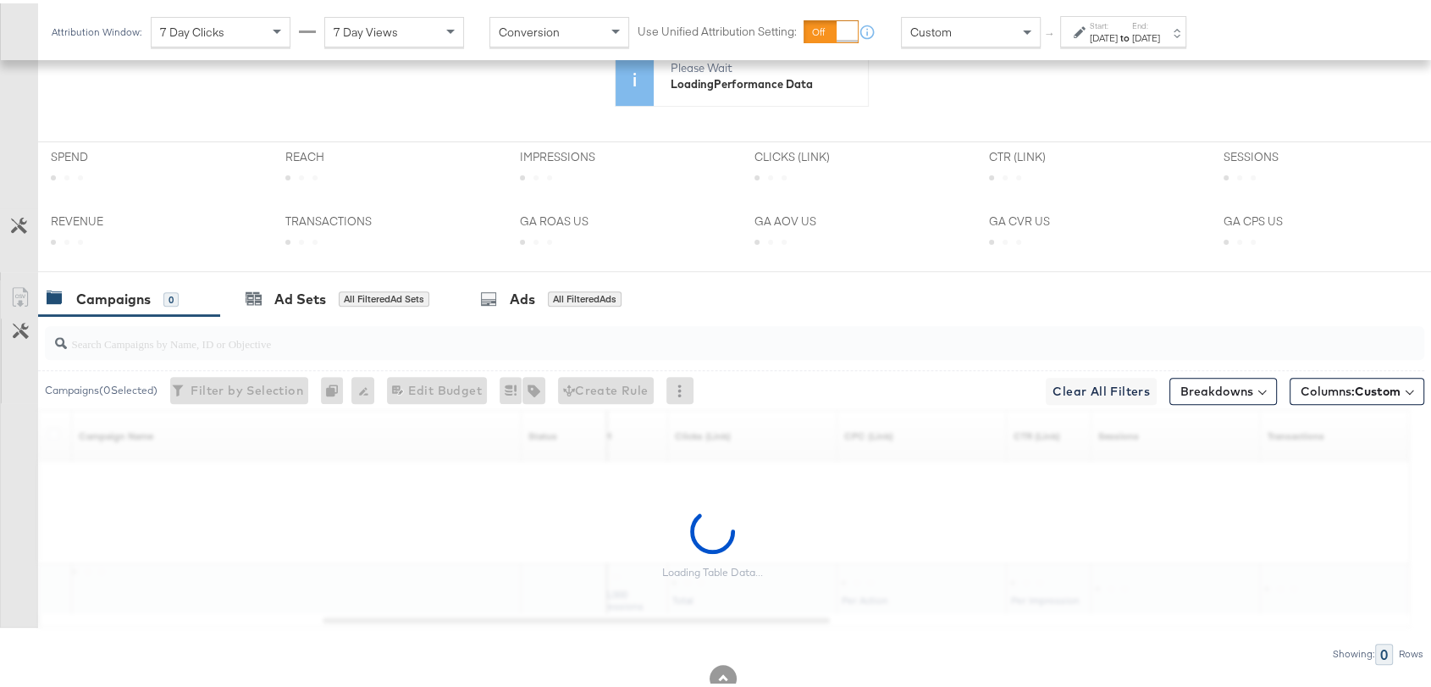
scroll to position [607, 0]
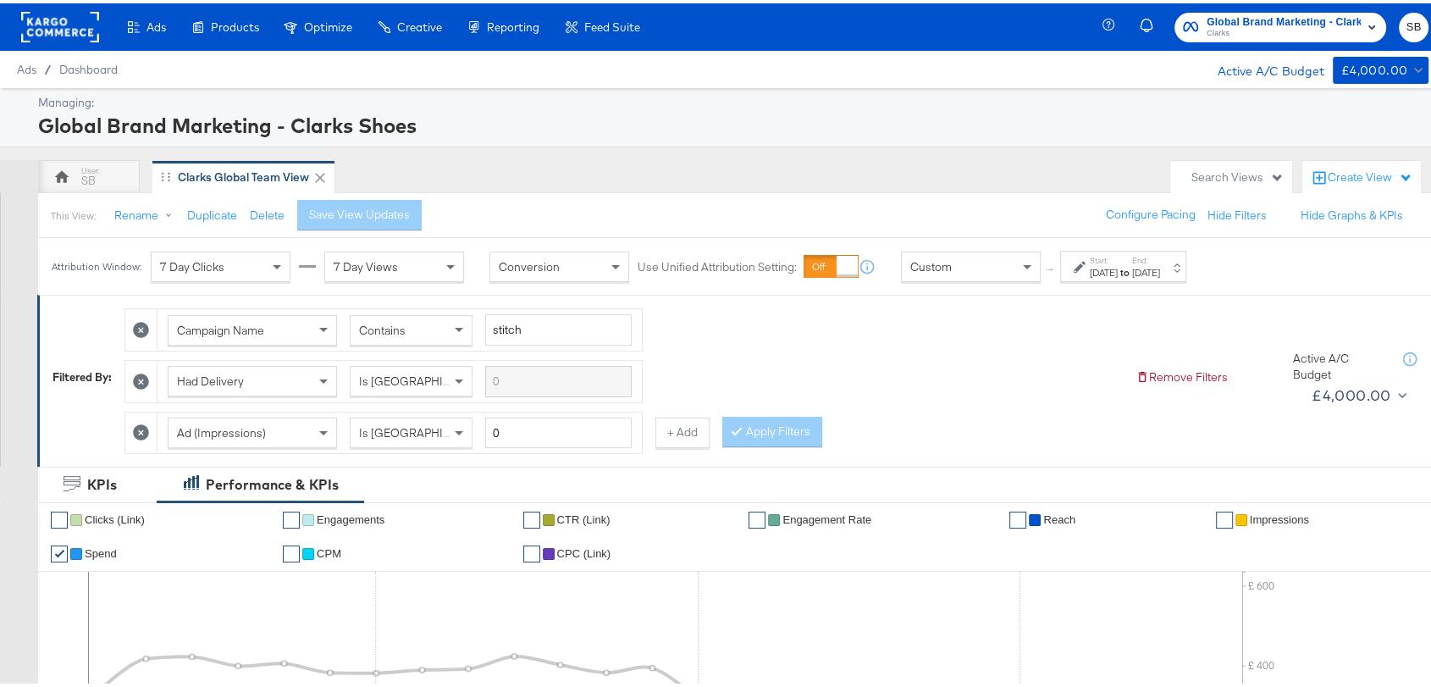
scroll to position [20, 0]
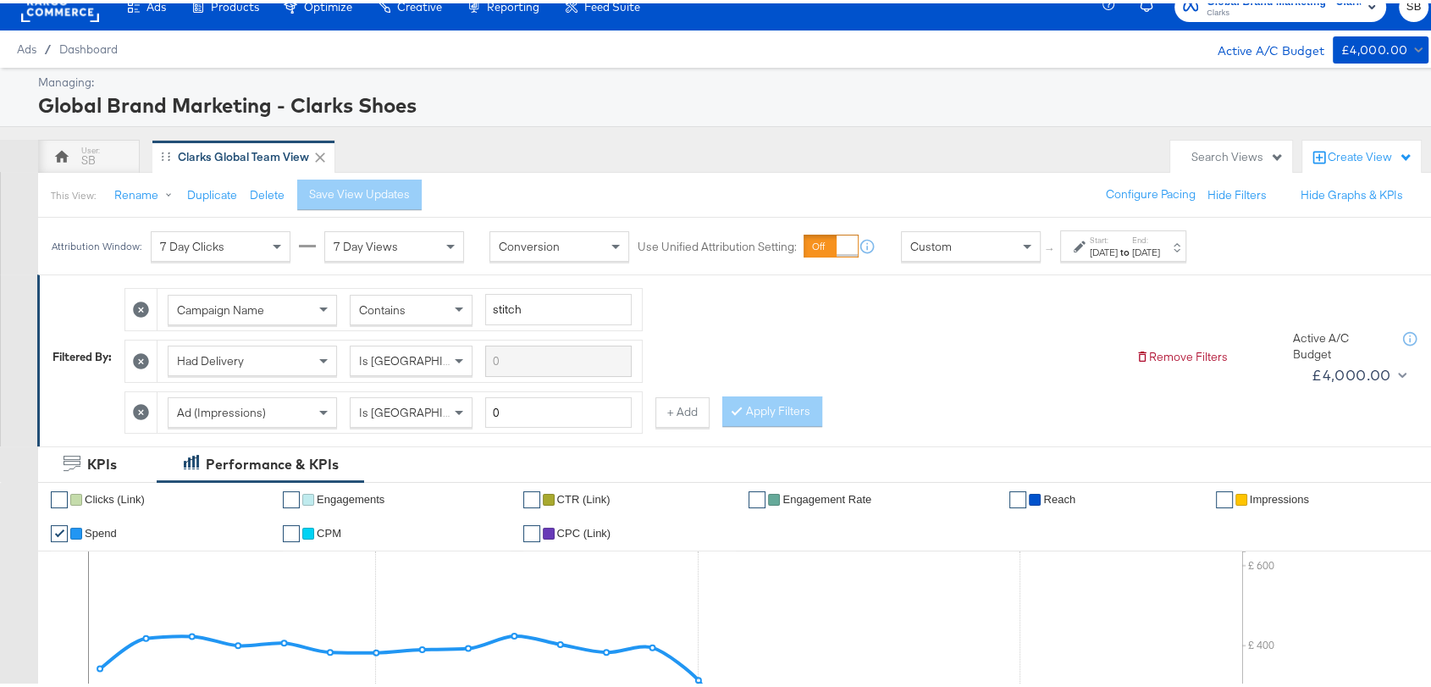
click at [1117, 246] on div "[DATE]" at bounding box center [1104, 249] width 28 height 14
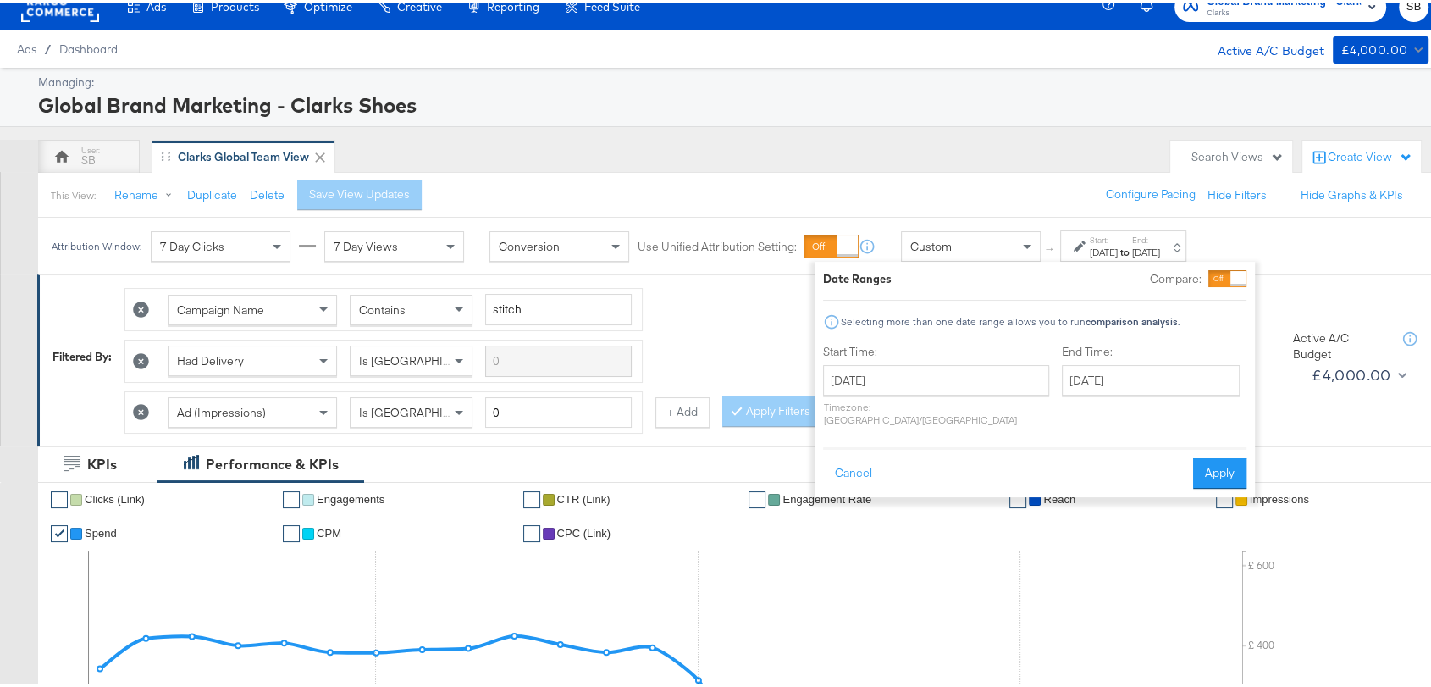
click at [675, 8] on div "Ads Products Optimize Creative Reporting Feed Suite Global Brand Marketing - Cl…" at bounding box center [723, 3] width 1446 height 47
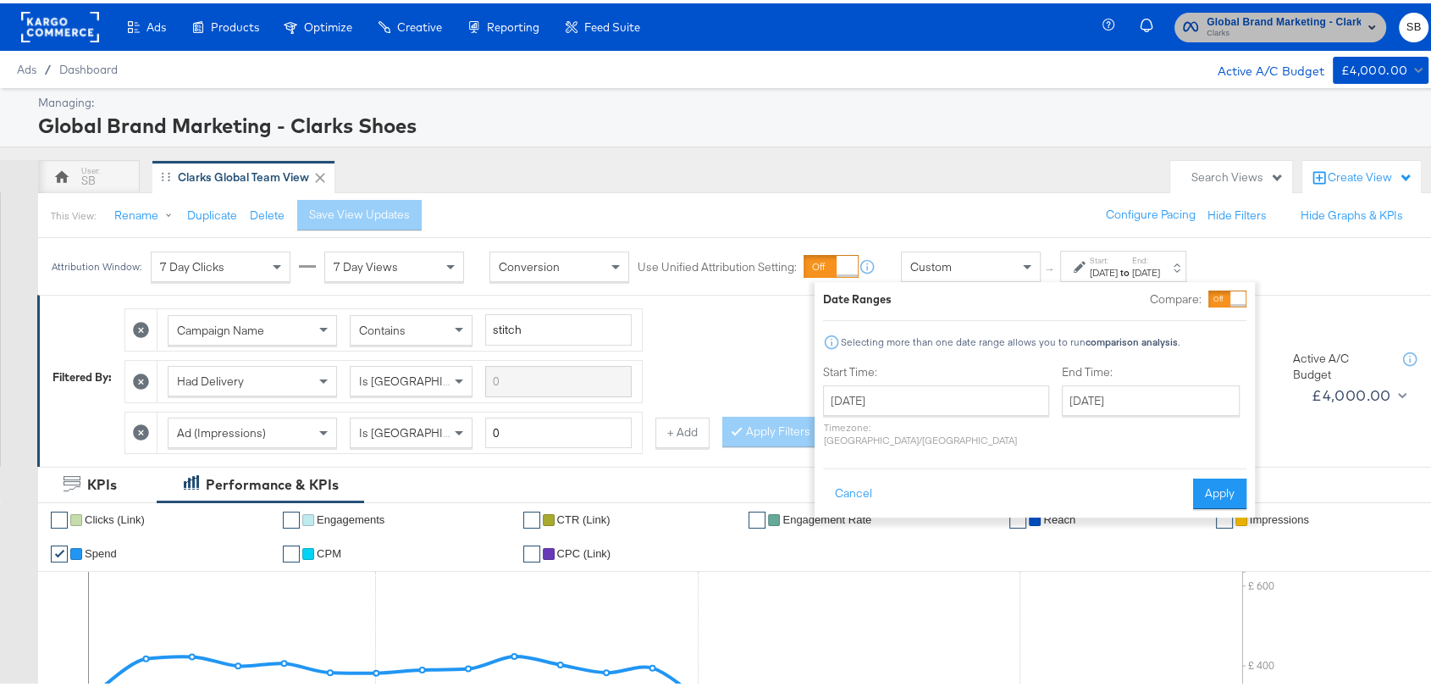
click at [1259, 30] on span "Clarks" at bounding box center [1284, 31] width 154 height 14
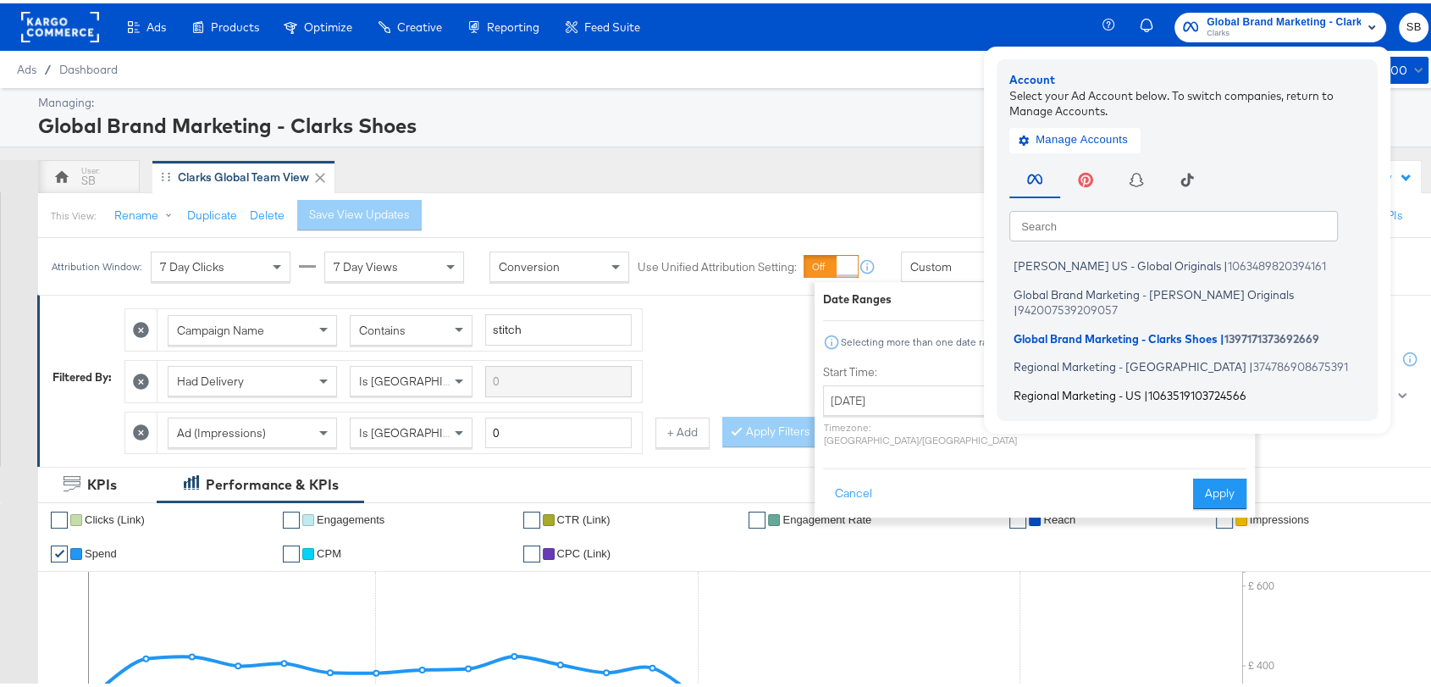
click at [1075, 385] on span "Regional Marketing - US" at bounding box center [1078, 392] width 128 height 14
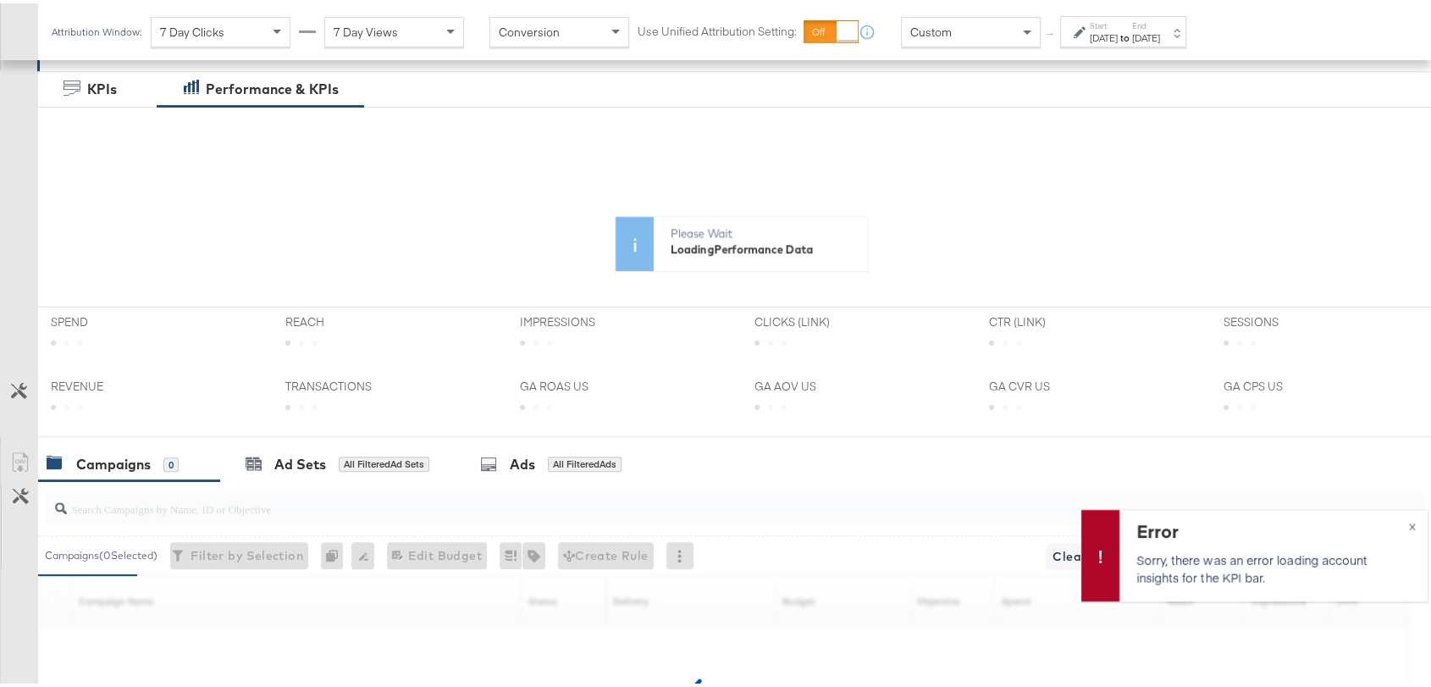
scroll to position [401, 0]
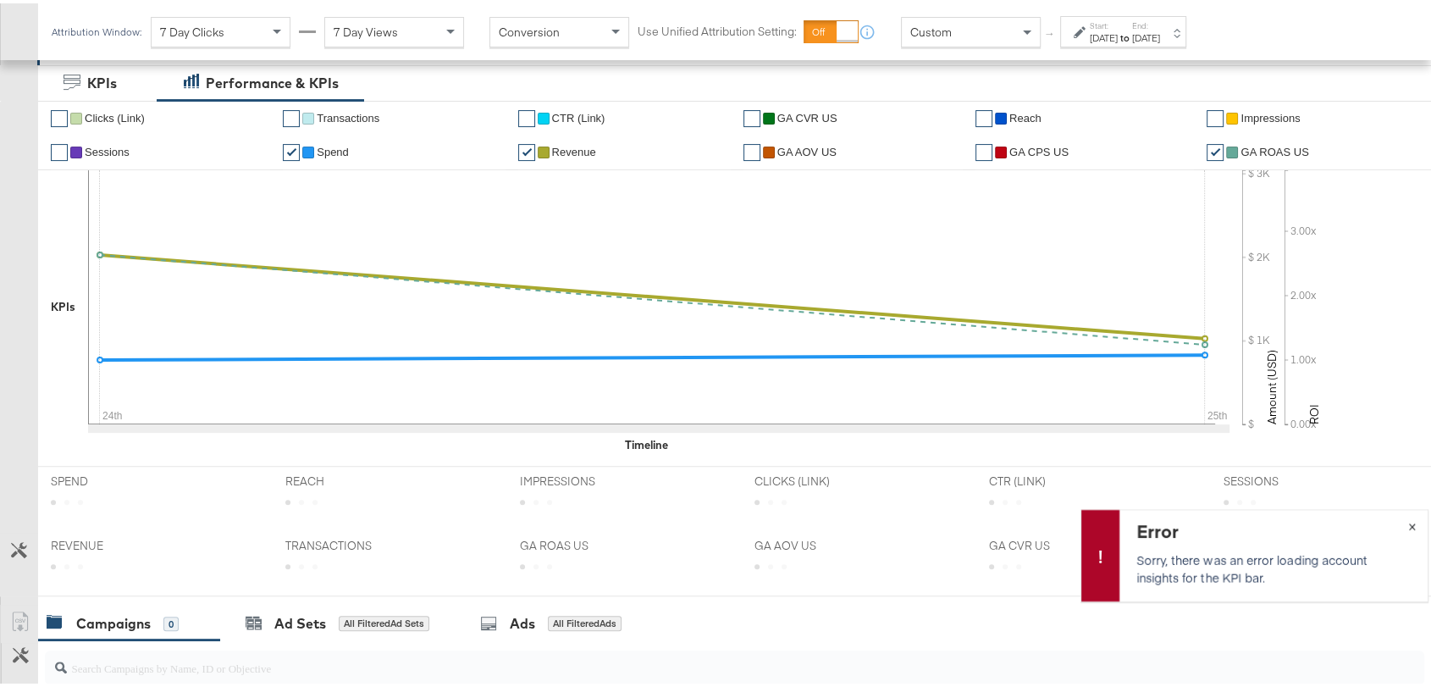
click at [1409, 520] on span "×" at bounding box center [1413, 521] width 8 height 19
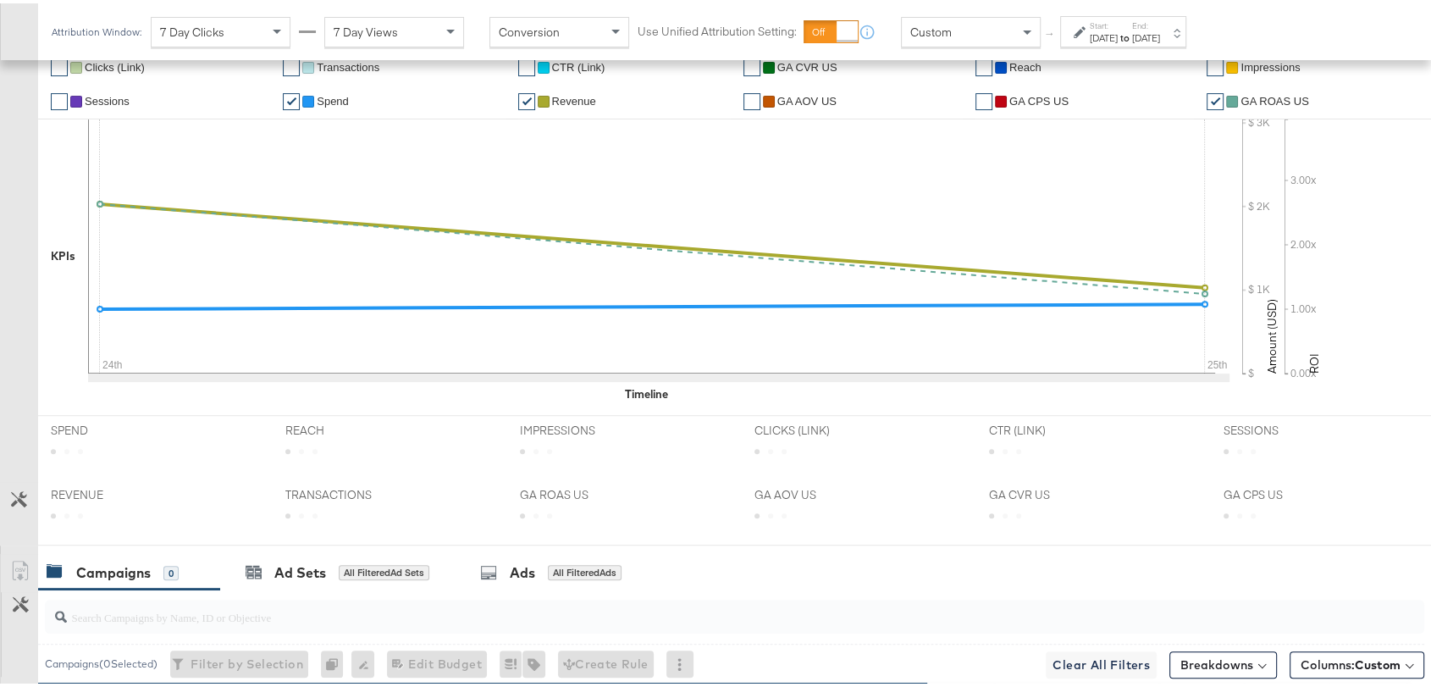
scroll to position [355, 0]
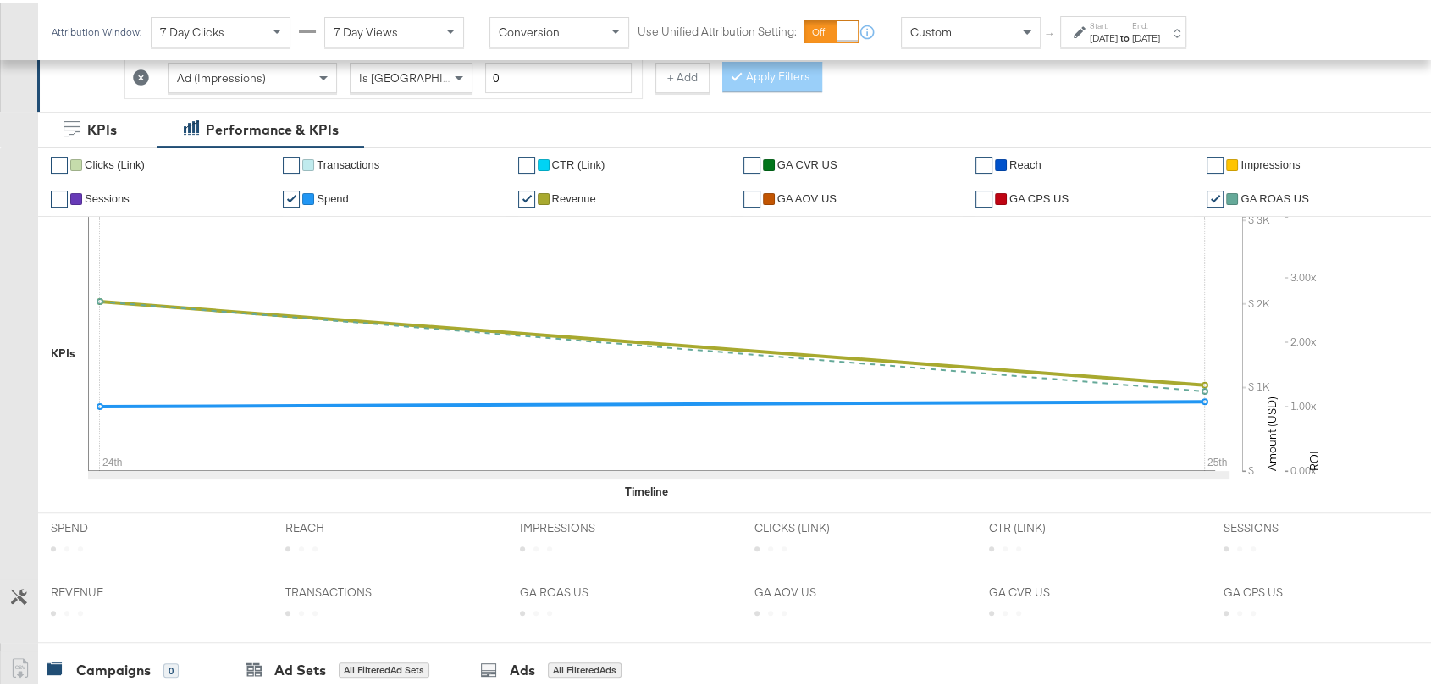
click at [1111, 40] on div "[DATE]" at bounding box center [1104, 35] width 28 height 14
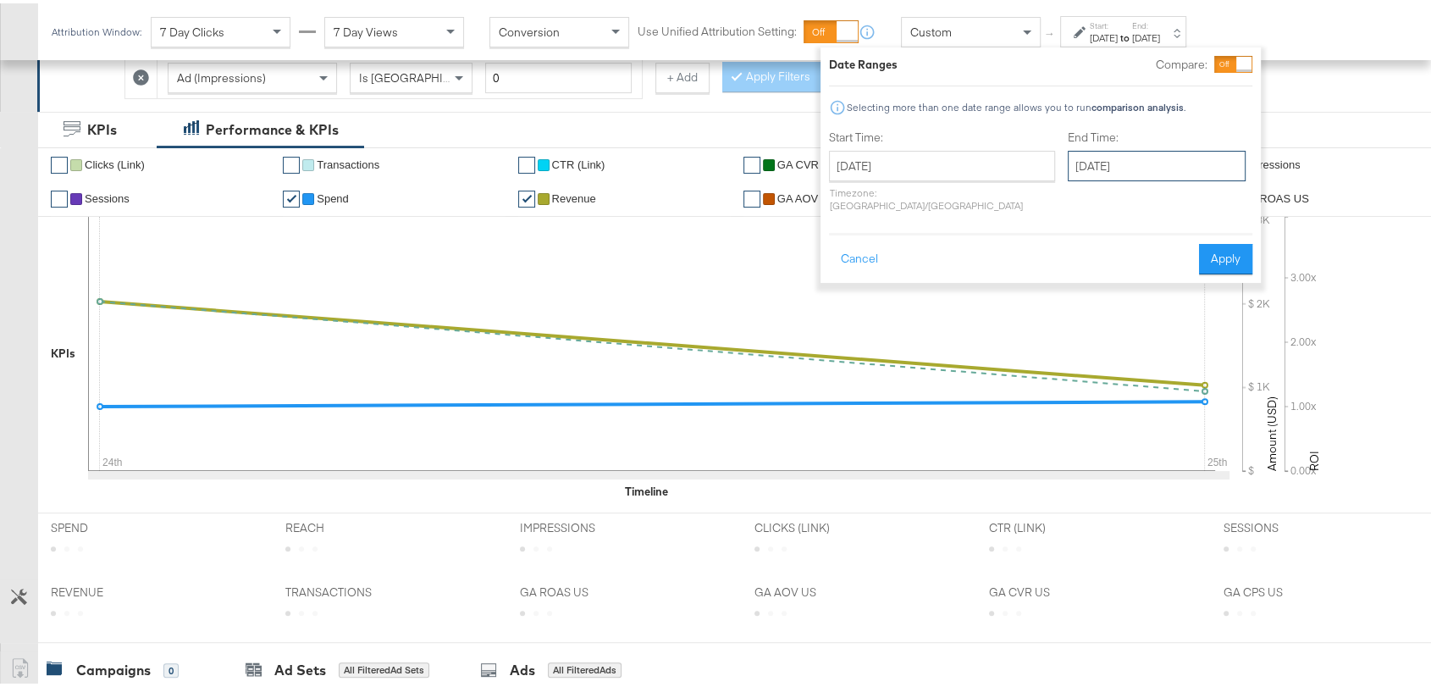
click at [1088, 155] on input "[DATE]" at bounding box center [1157, 162] width 178 height 30
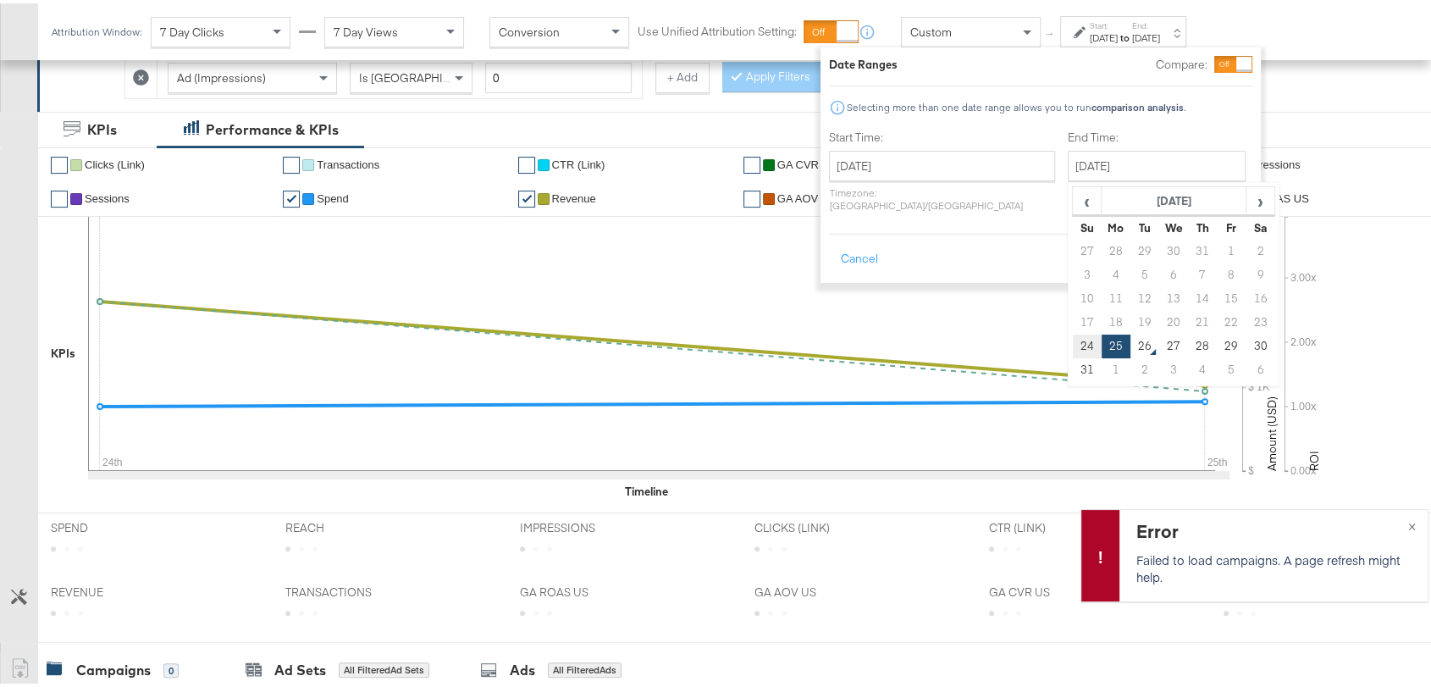
click at [1073, 347] on td "24" at bounding box center [1087, 343] width 29 height 24
type input "[DATE]"
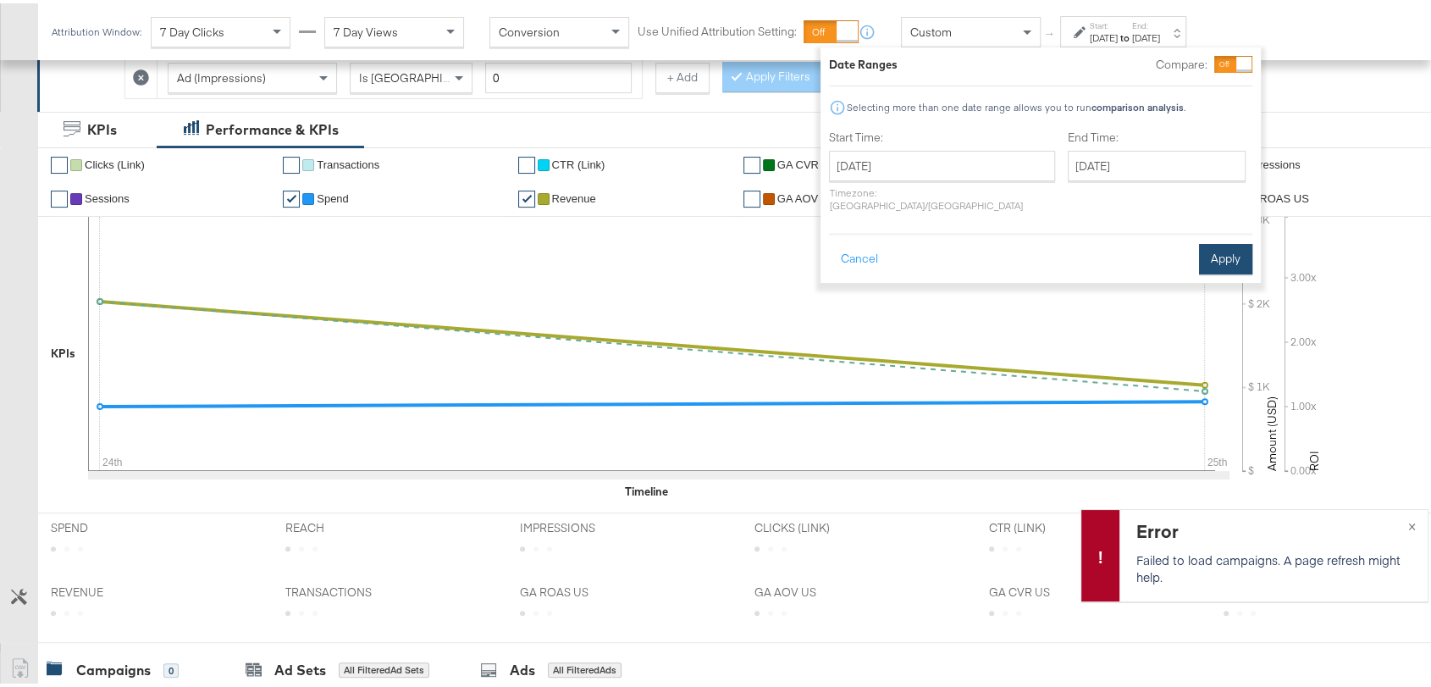
click at [1209, 245] on button "Apply" at bounding box center [1225, 256] width 53 height 30
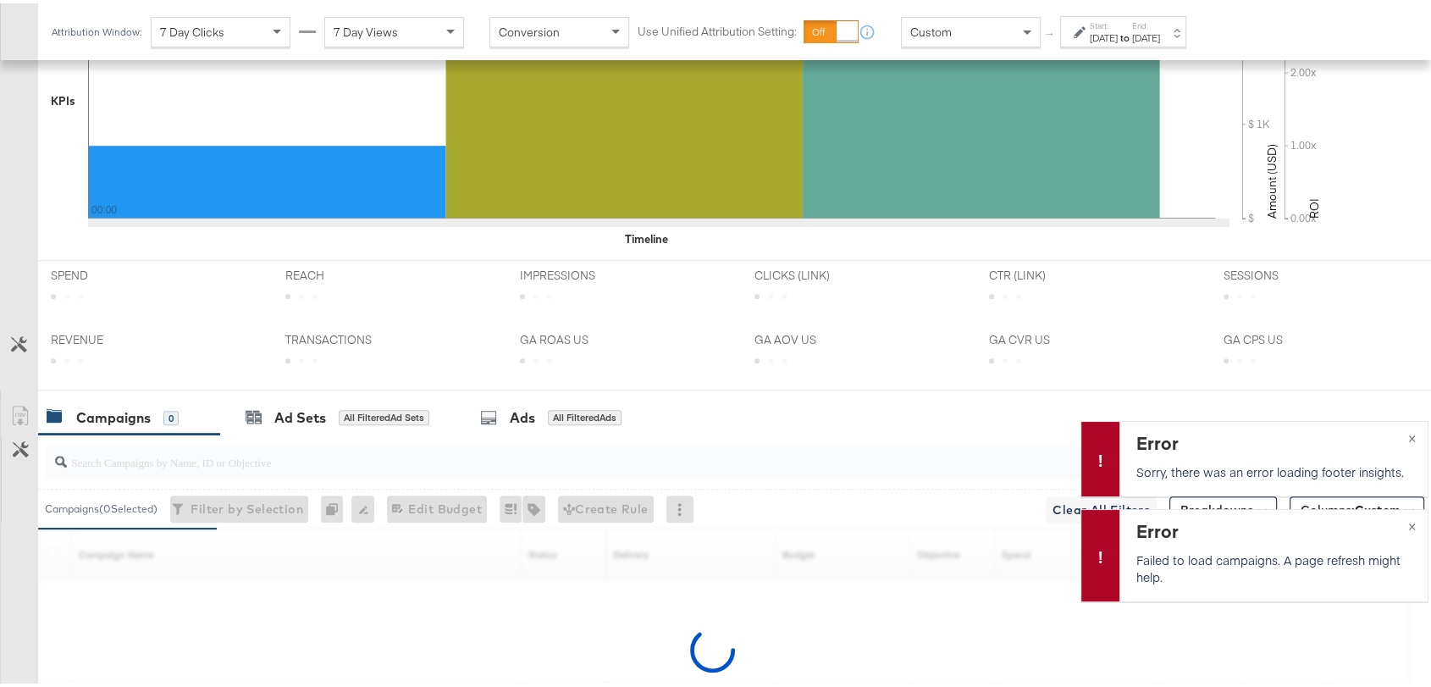
scroll to position [772, 0]
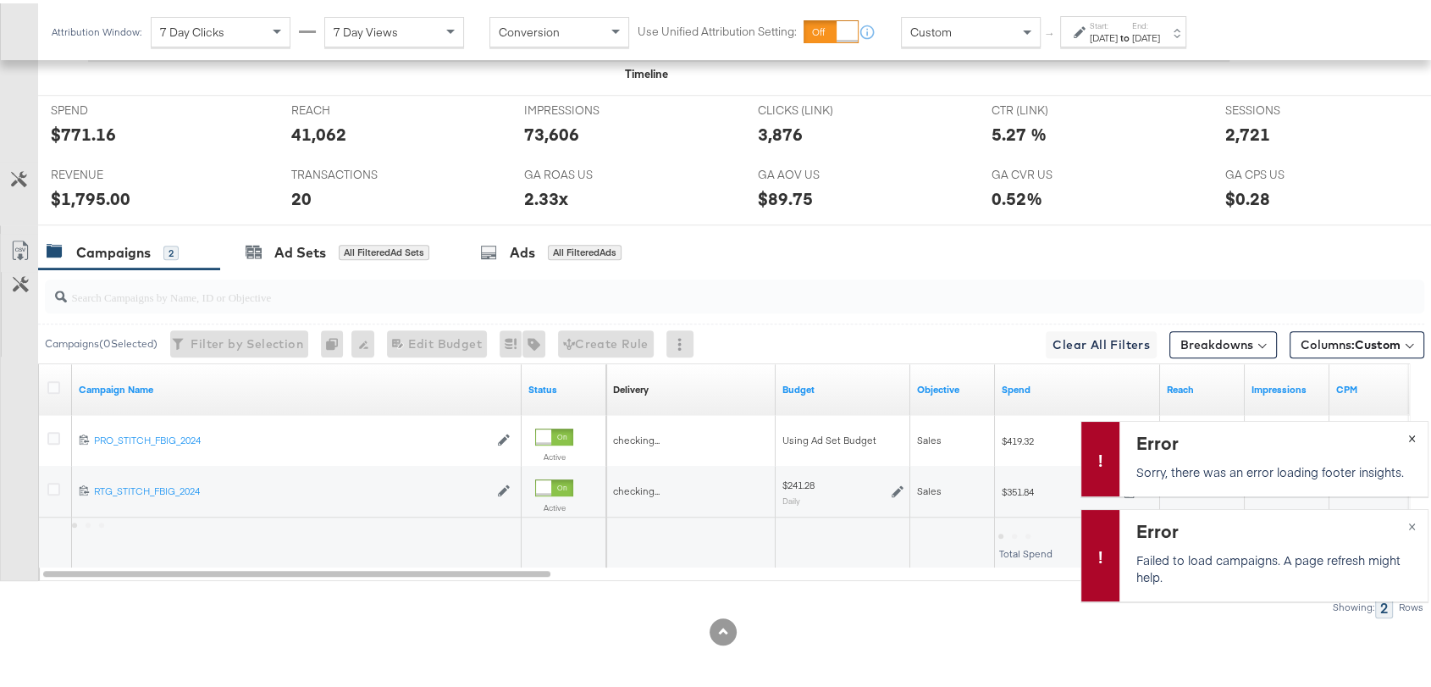
click at [1397, 431] on button "×" at bounding box center [1412, 433] width 31 height 30
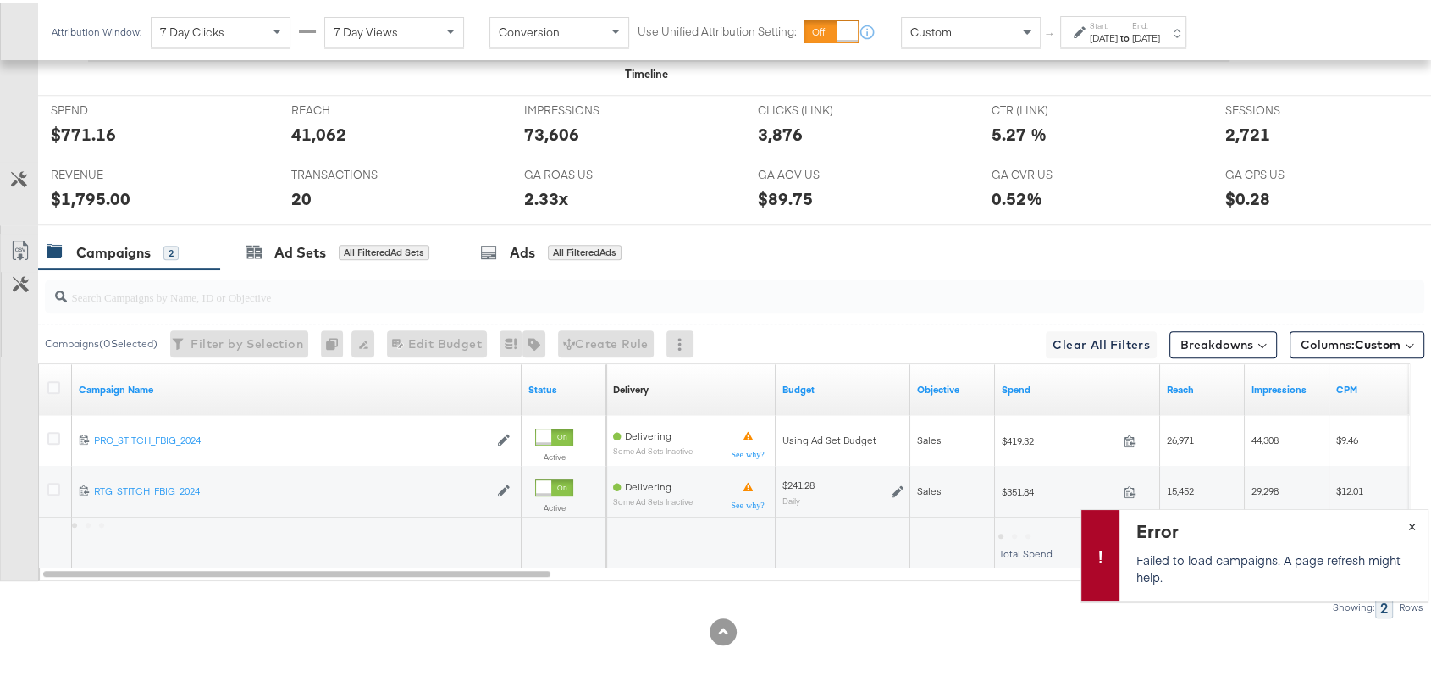
click at [1409, 517] on span "×" at bounding box center [1413, 521] width 8 height 19
